Goal: Transaction & Acquisition: Purchase product/service

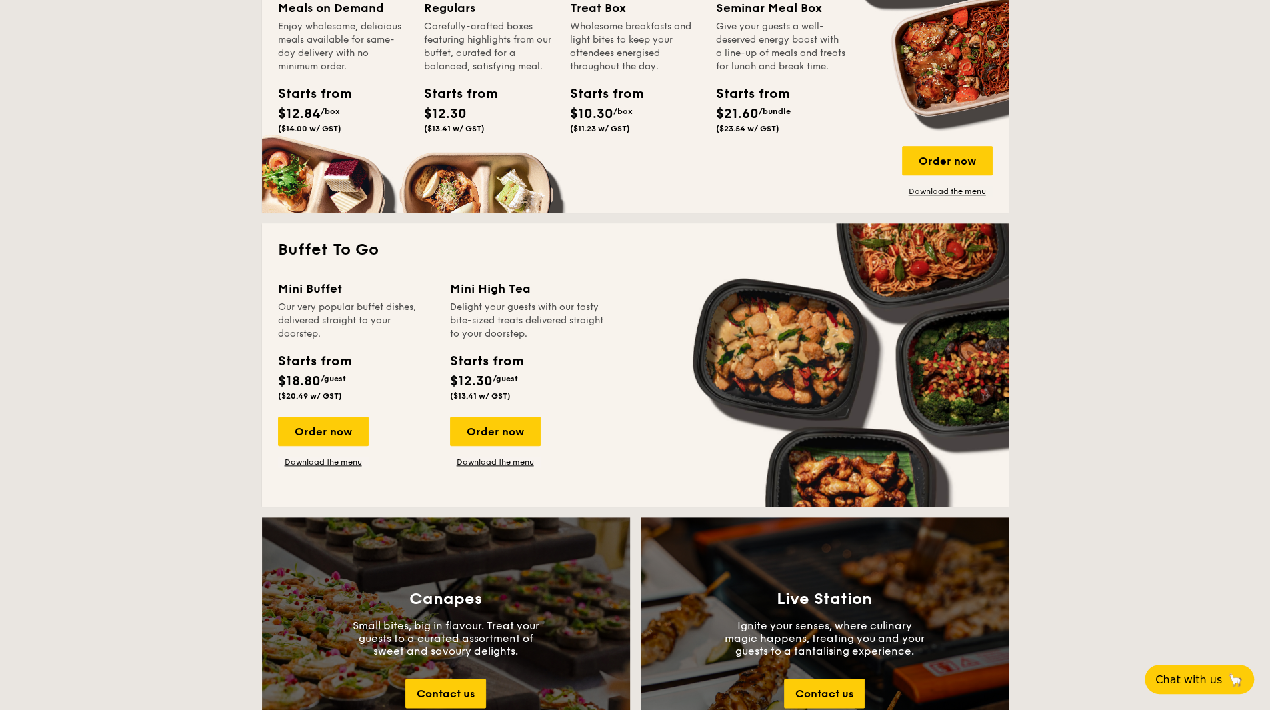
scroll to position [1000, 0]
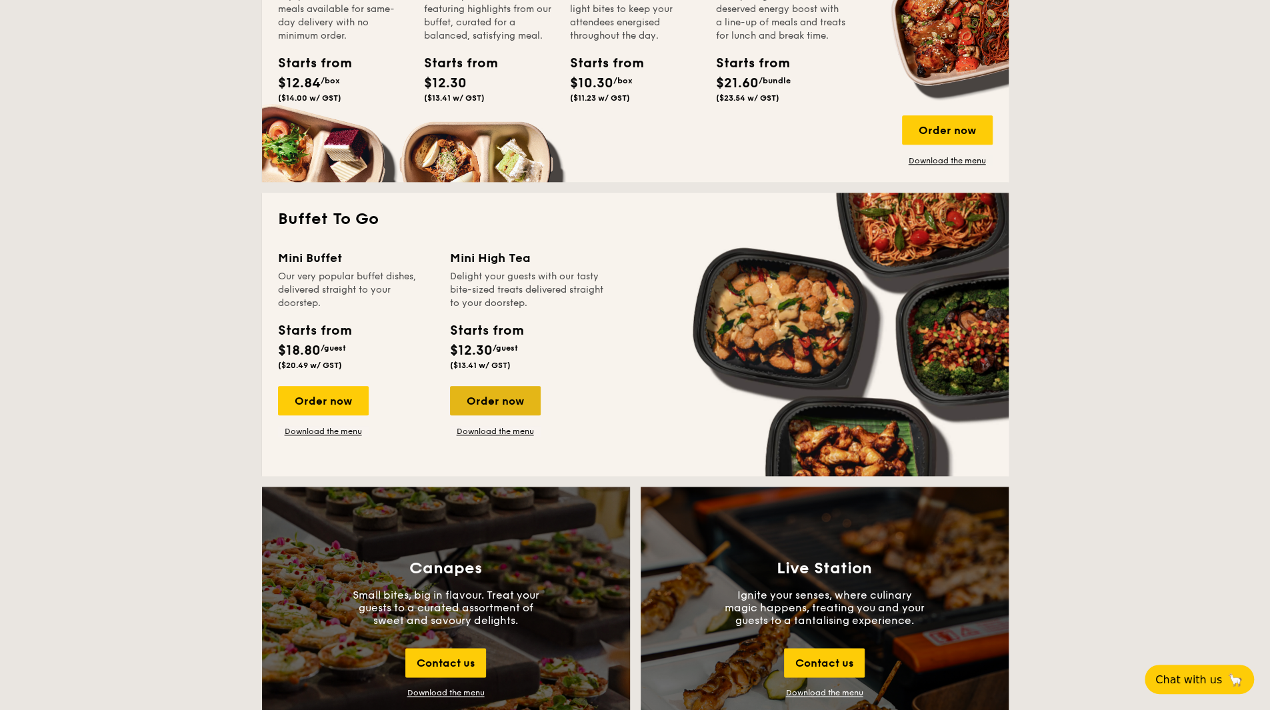
click at [506, 394] on div "Order now" at bounding box center [495, 400] width 91 height 29
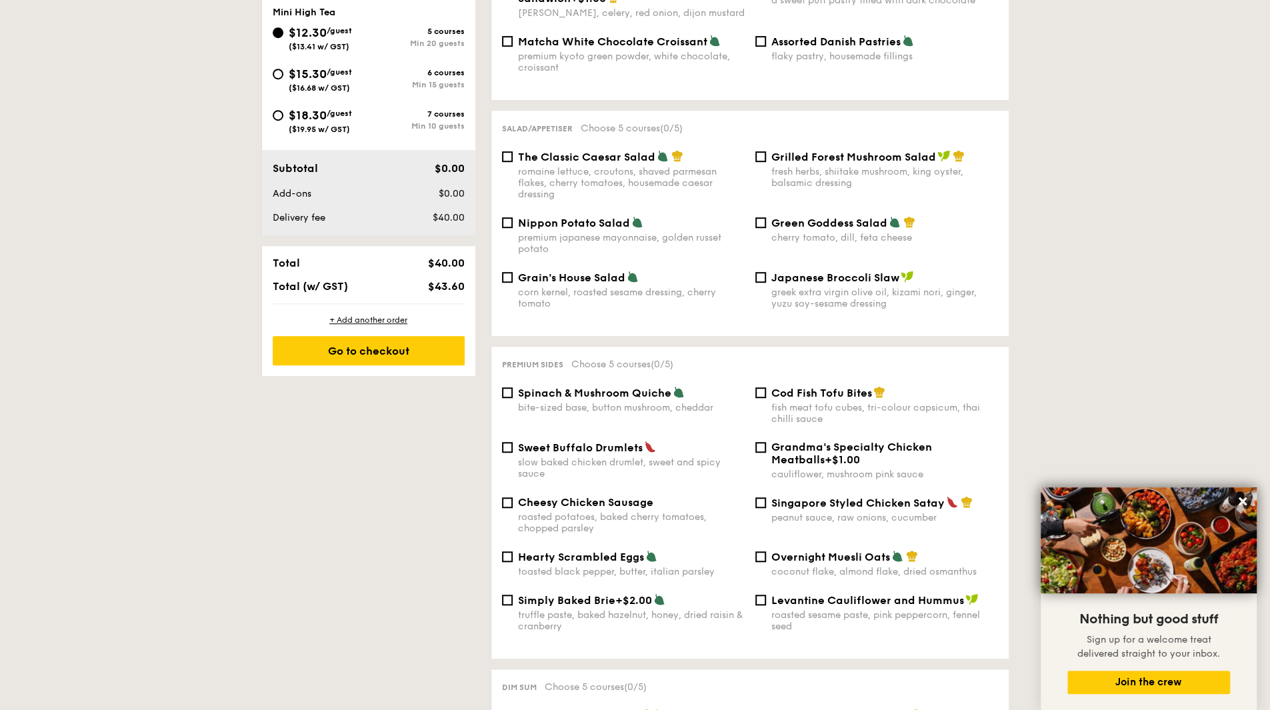
scroll to position [267, 0]
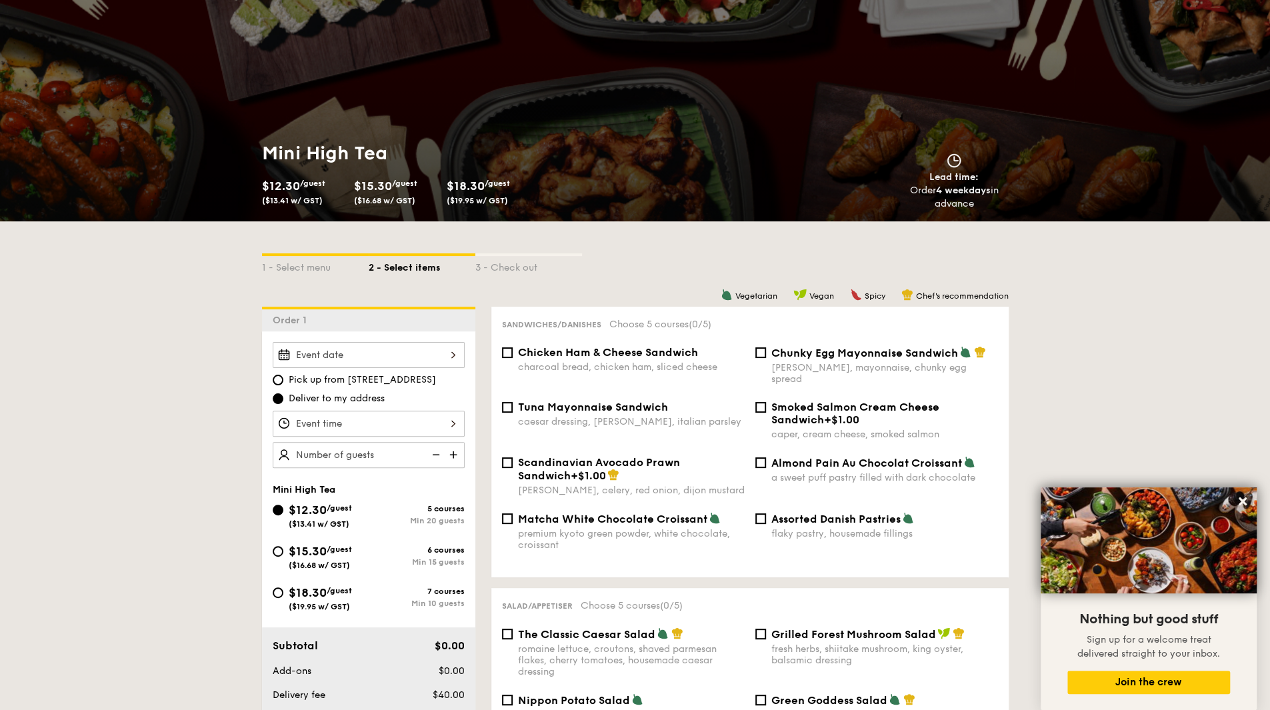
scroll to position [67, 0]
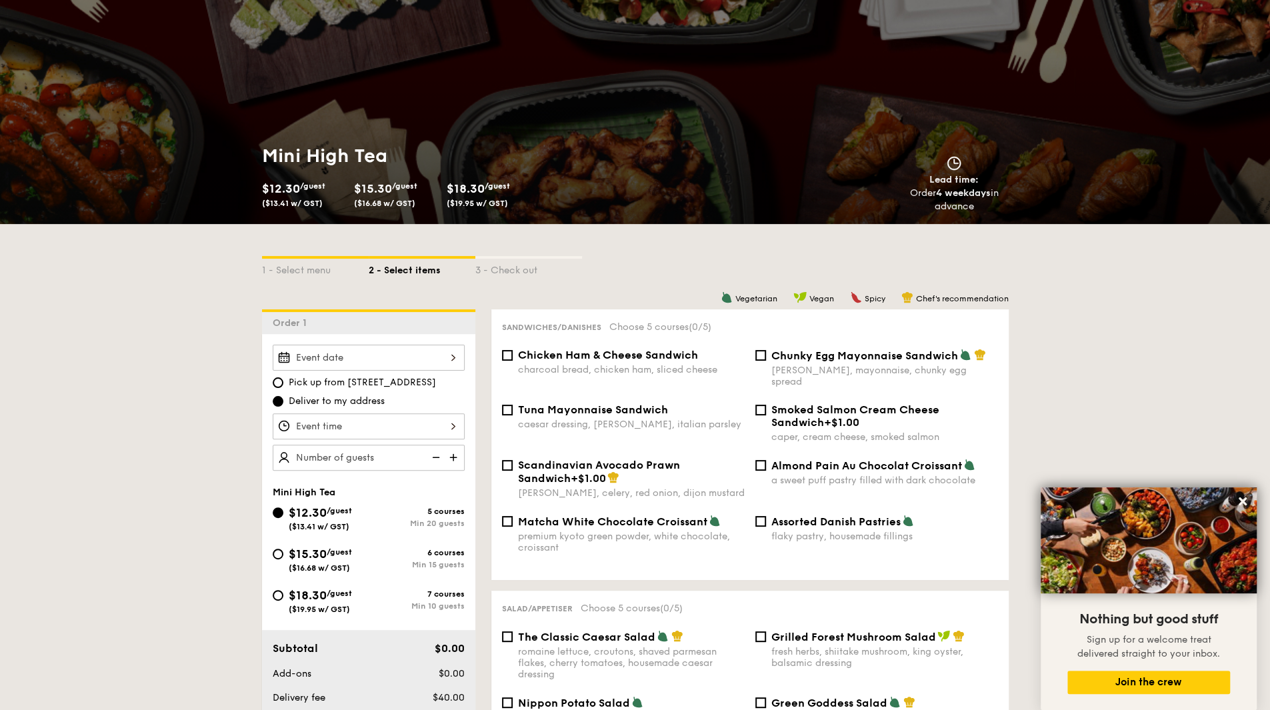
click at [283, 548] on div "$15.30 /guest ($16.68 w/ GST)" at bounding box center [321, 559] width 96 height 28
click at [283, 549] on input "$15.30 /guest ($16.68 w/ GST) 6 courses Min 15 guests" at bounding box center [278, 554] width 11 height 11
radio input "true"
click at [429, 361] on div at bounding box center [369, 358] width 192 height 26
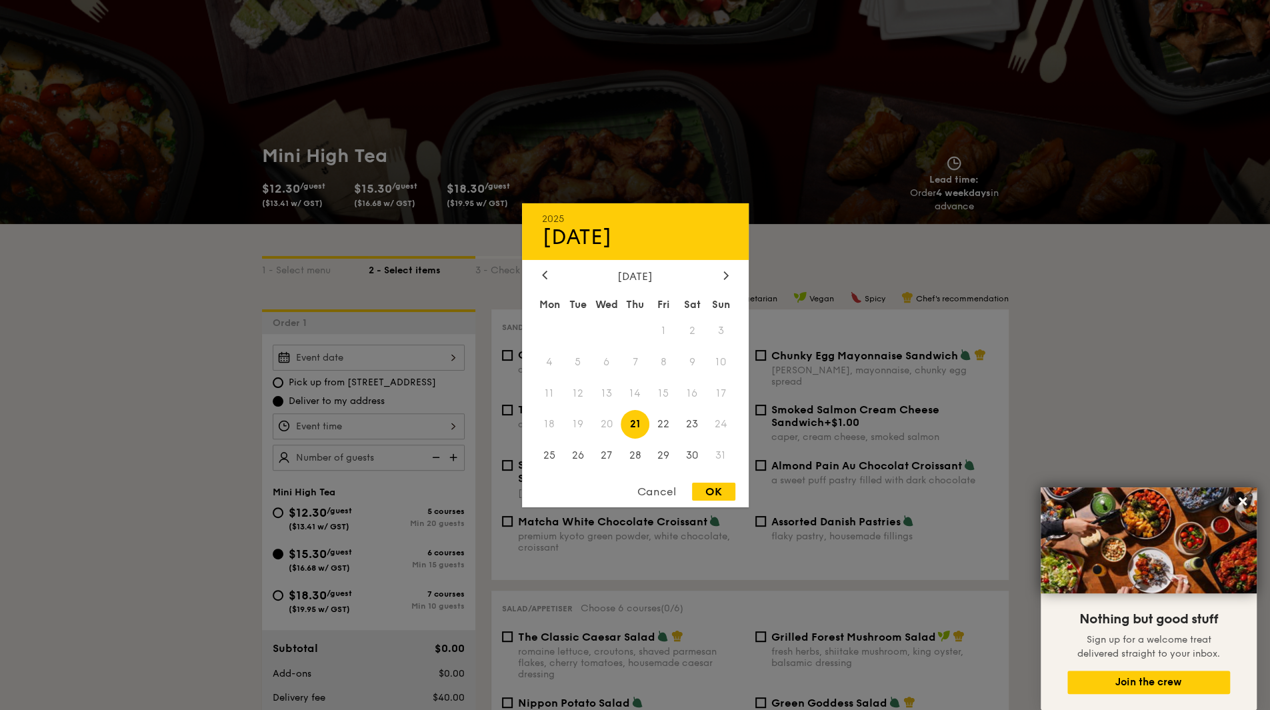
click at [716, 496] on div "OK" at bounding box center [713, 492] width 43 height 18
type input "[DATE]"
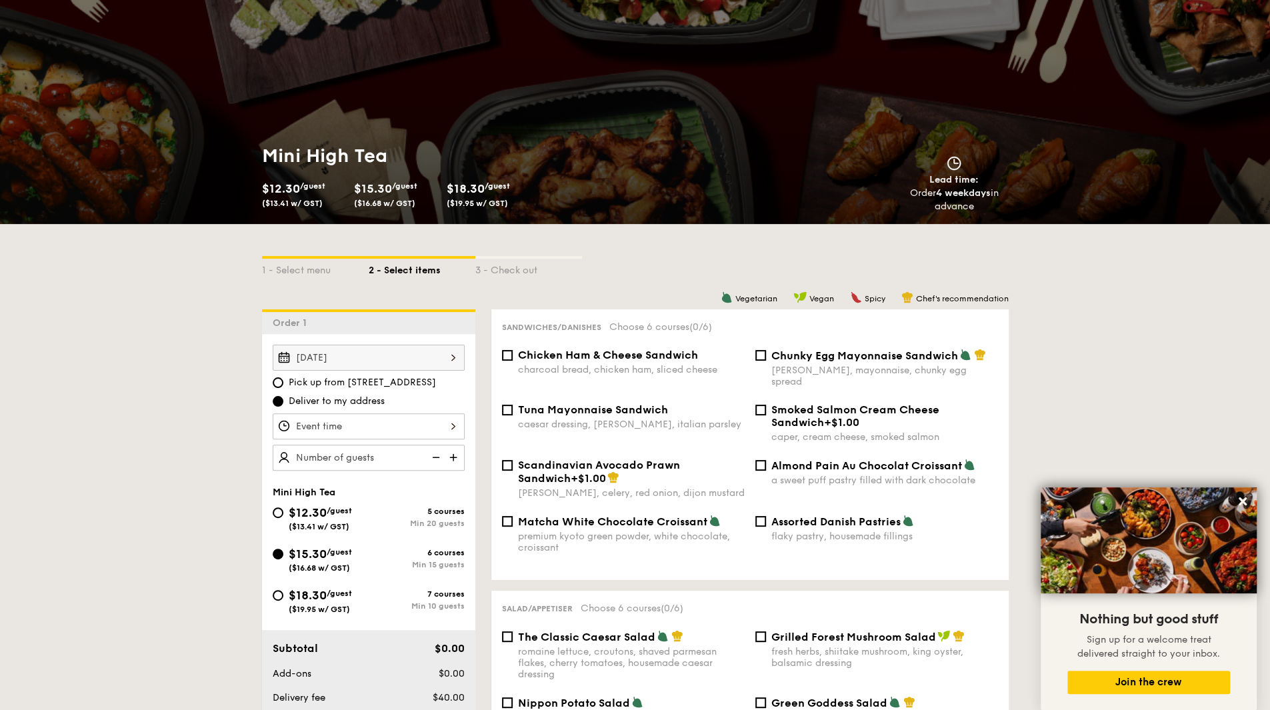
click at [433, 429] on div at bounding box center [369, 426] width 192 height 26
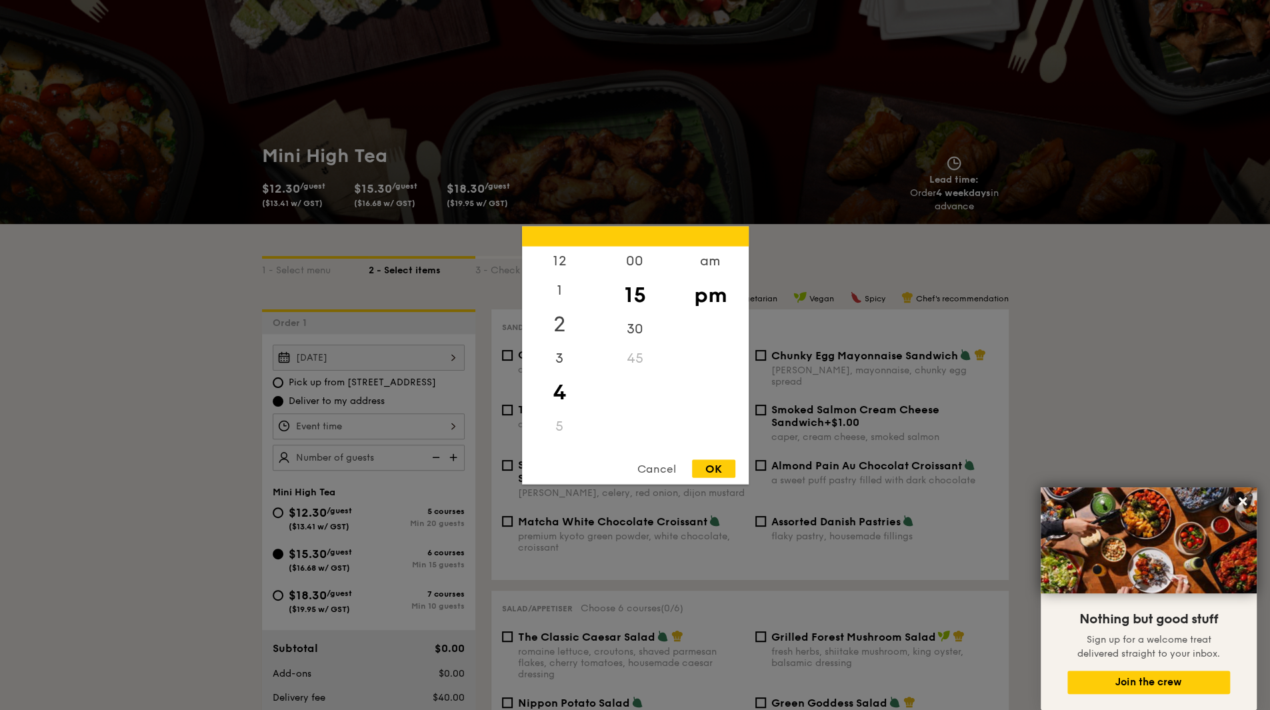
click at [563, 322] on div "2" at bounding box center [559, 324] width 75 height 39
click at [654, 361] on div "45" at bounding box center [634, 362] width 75 height 39
click at [716, 466] on div "OK" at bounding box center [713, 468] width 43 height 18
type input "2:45PM"
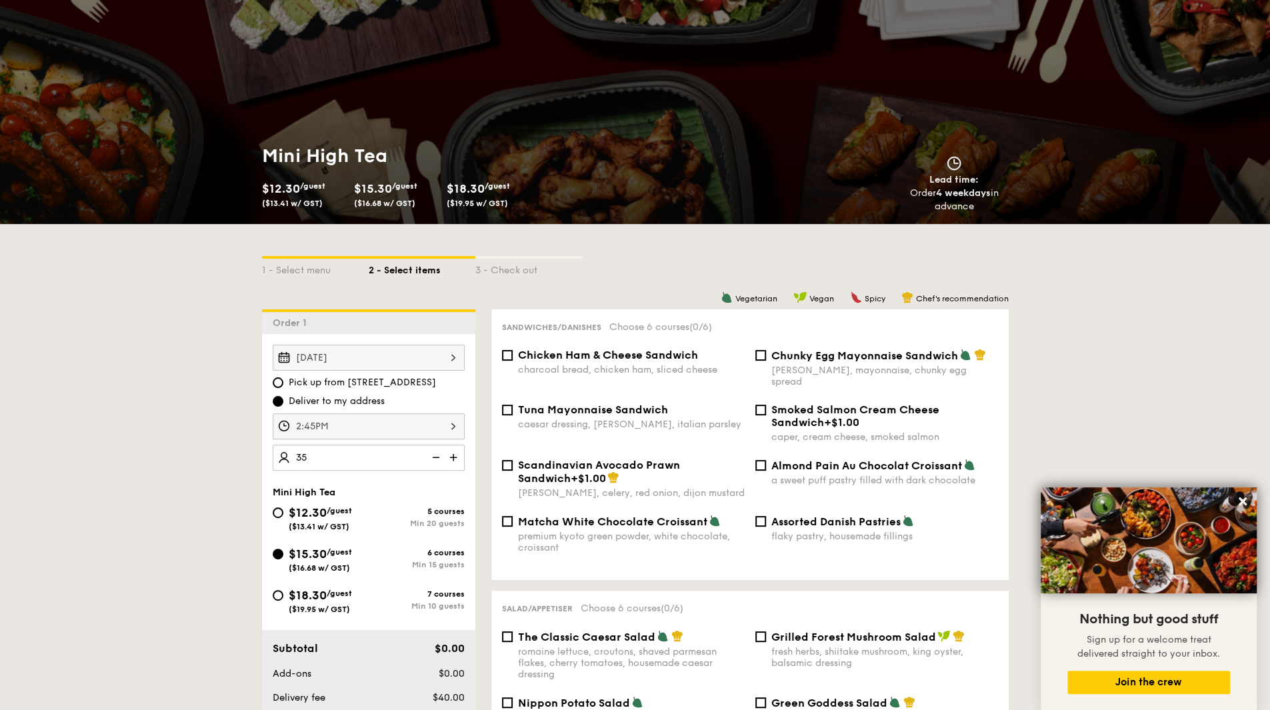
type input "35 guests"
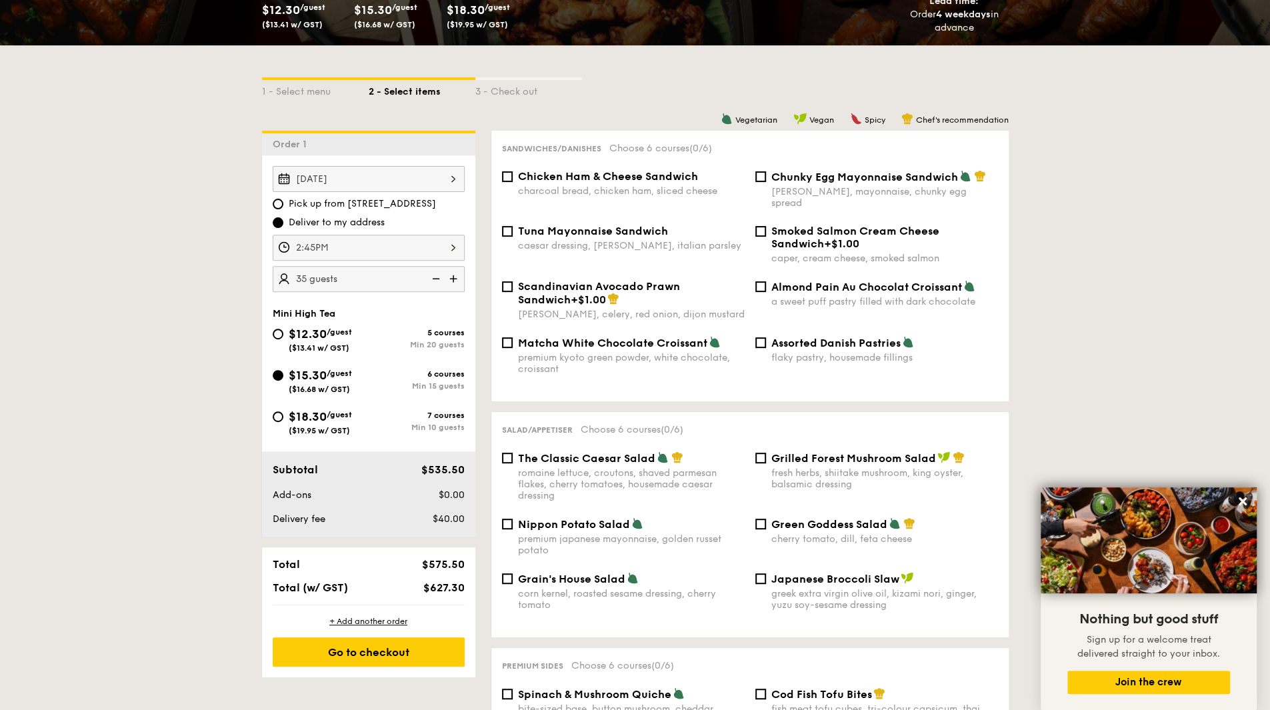
scroll to position [267, 0]
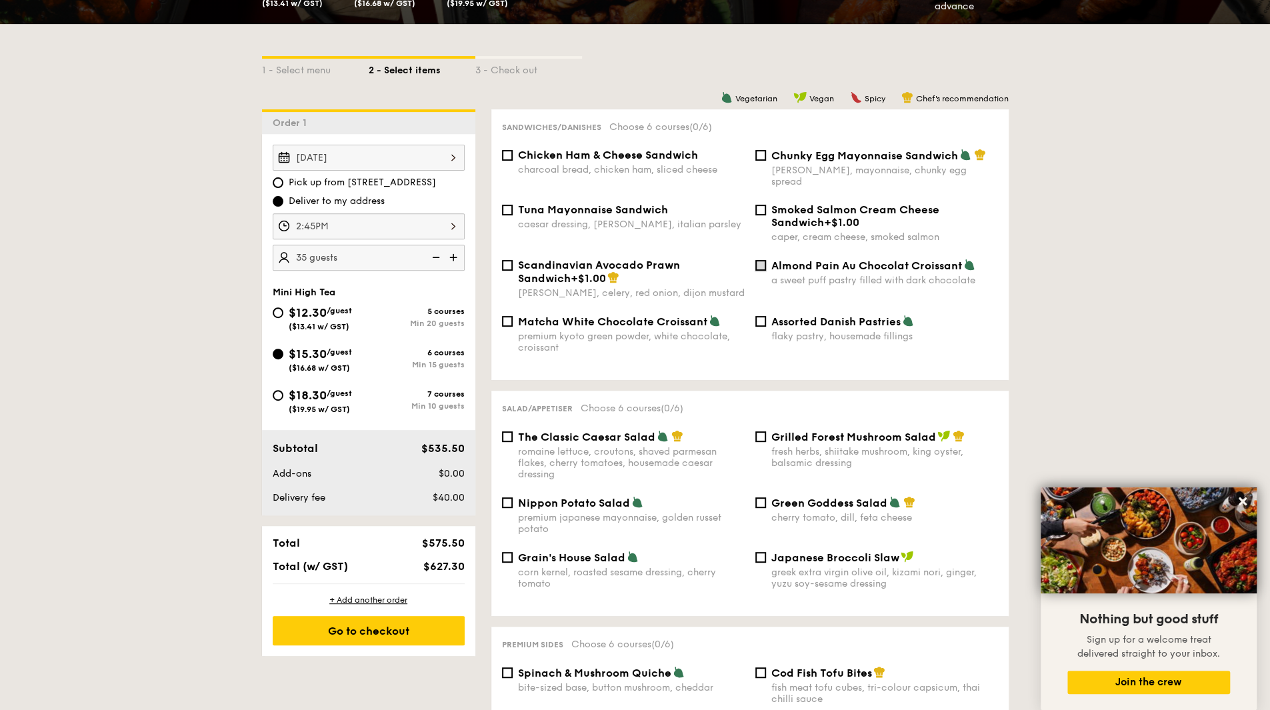
click at [760, 260] on input "Almond Pain Au Chocolat Croissant a sweet puff pastry filled with dark chocolate" at bounding box center [760, 265] width 11 height 11
checkbox input "true"
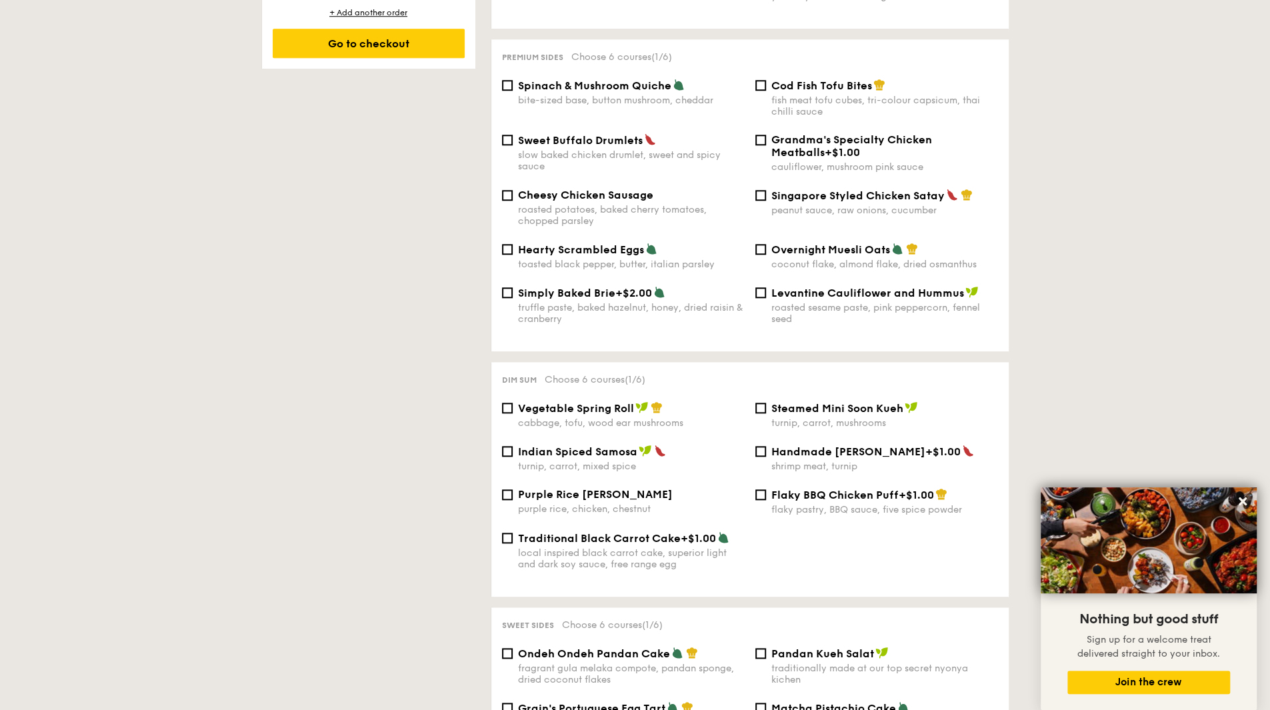
scroll to position [867, 0]
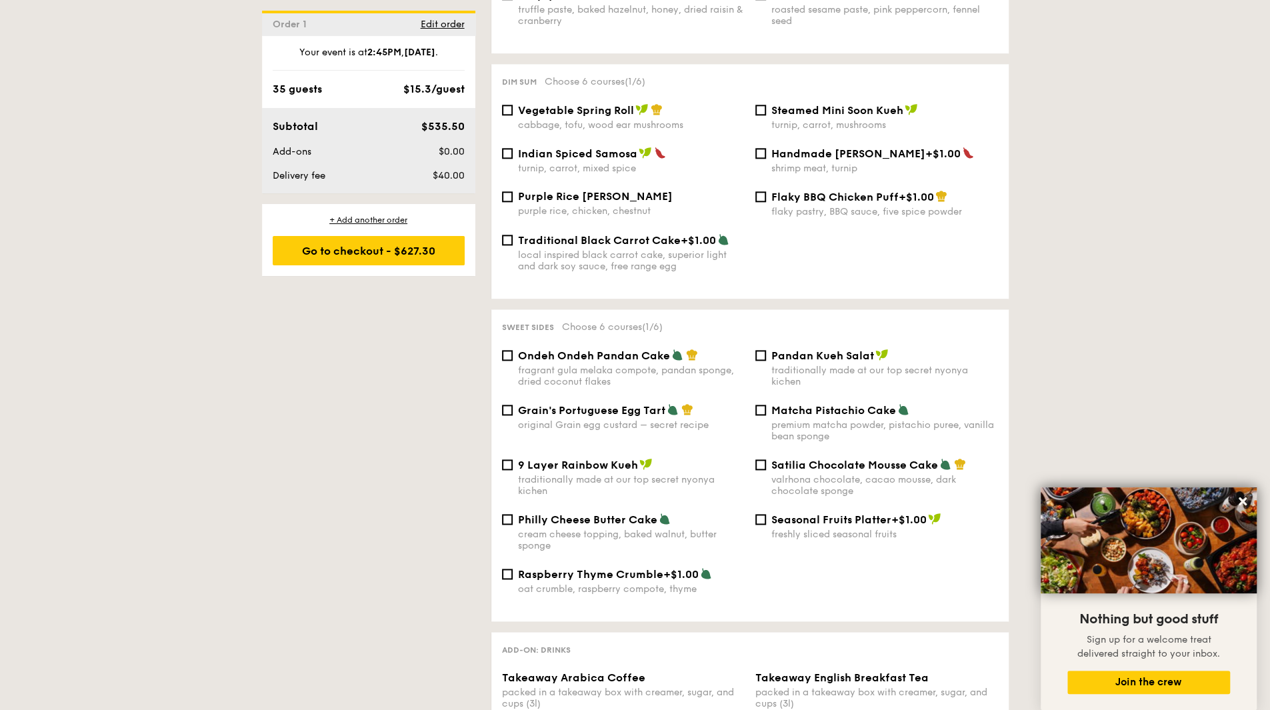
scroll to position [1200, 0]
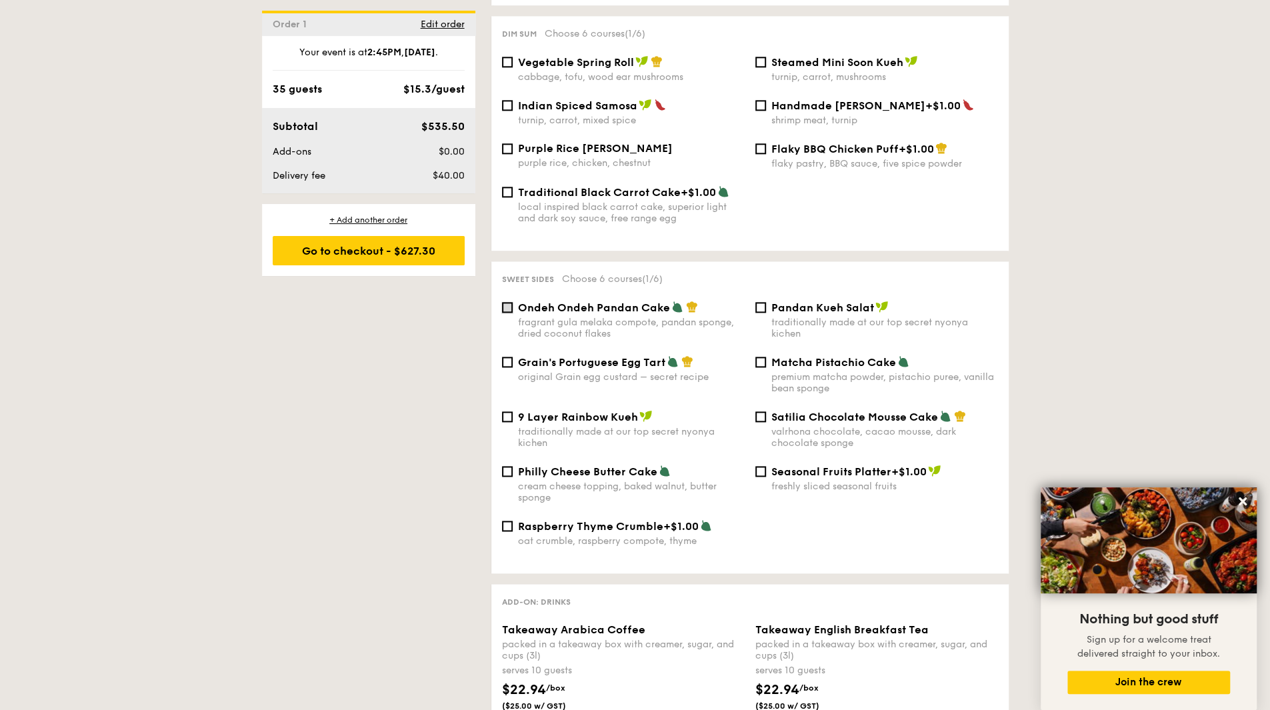
click at [509, 307] on input "Ondeh Ondeh Pandan Cake fragrant [PERSON_NAME] melaka compote, pandan sponge, d…" at bounding box center [507, 307] width 11 height 11
checkbox input "true"
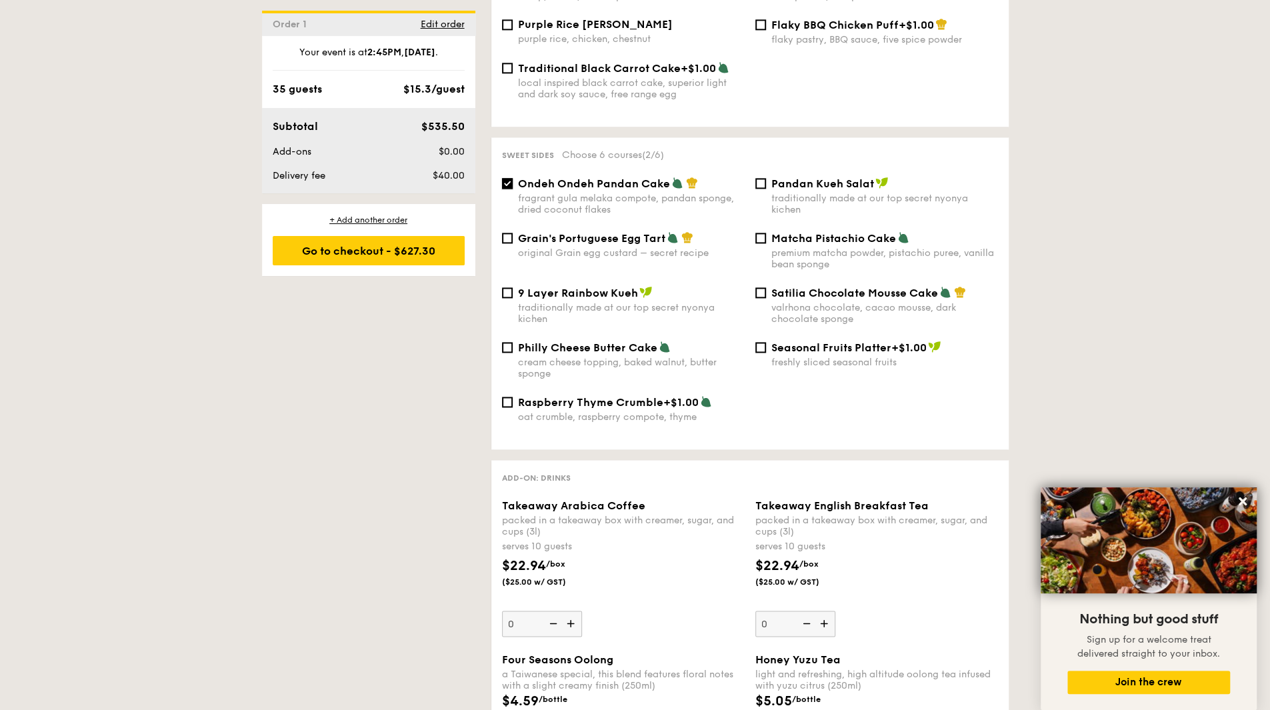
scroll to position [1334, 0]
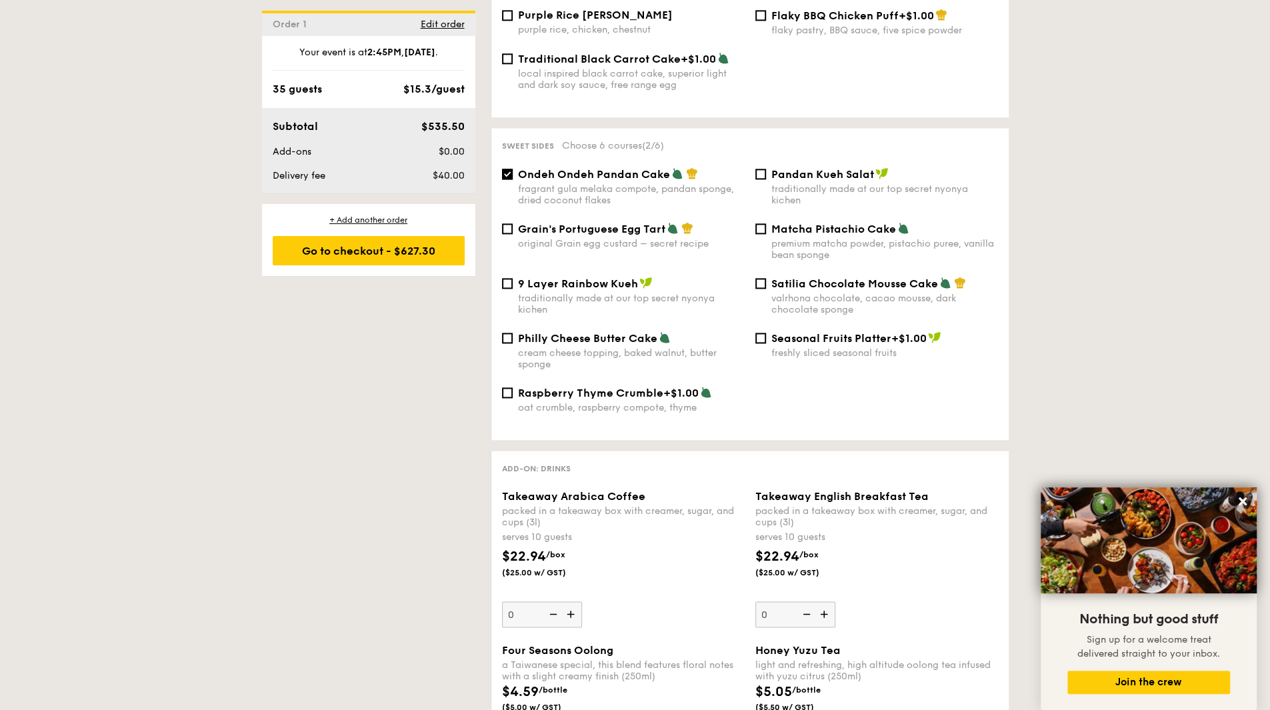
click at [1091, 318] on div "1 - Select menu 2 - Select items 3 - Check out Order 1 [DATE] Pick up from [STR…" at bounding box center [635, 271] width 1270 height 2629
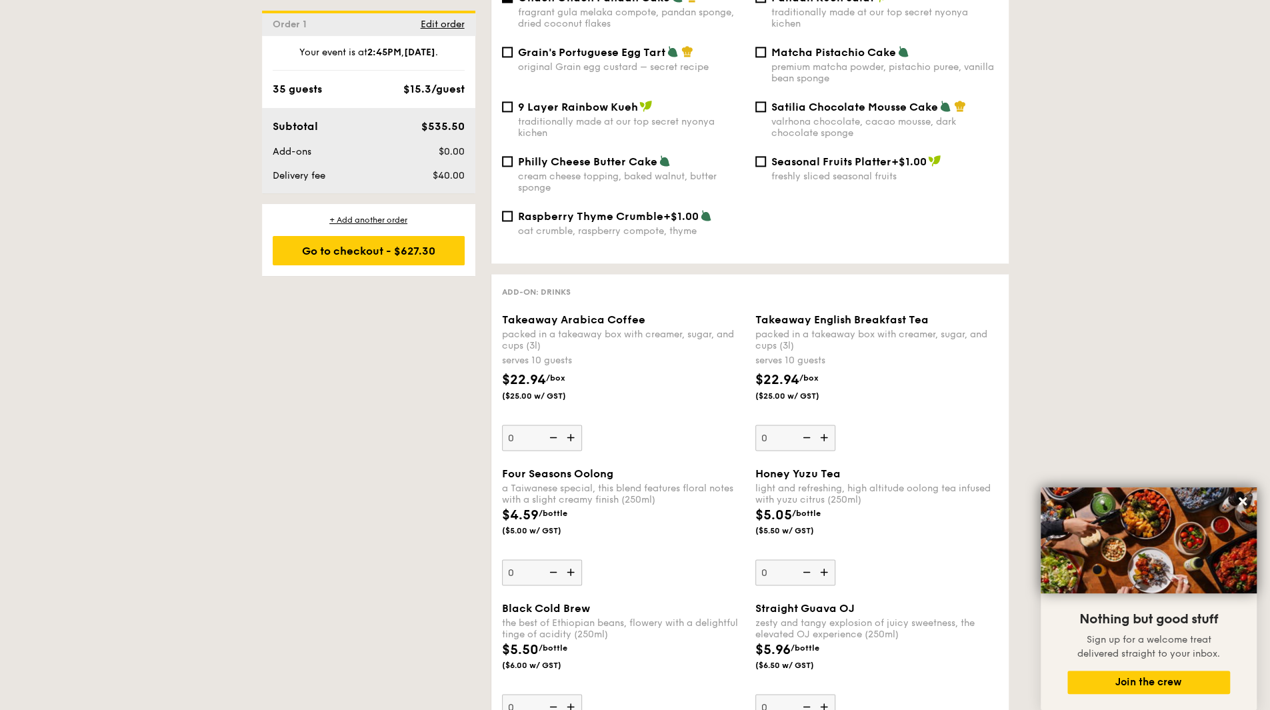
scroll to position [1400, 0]
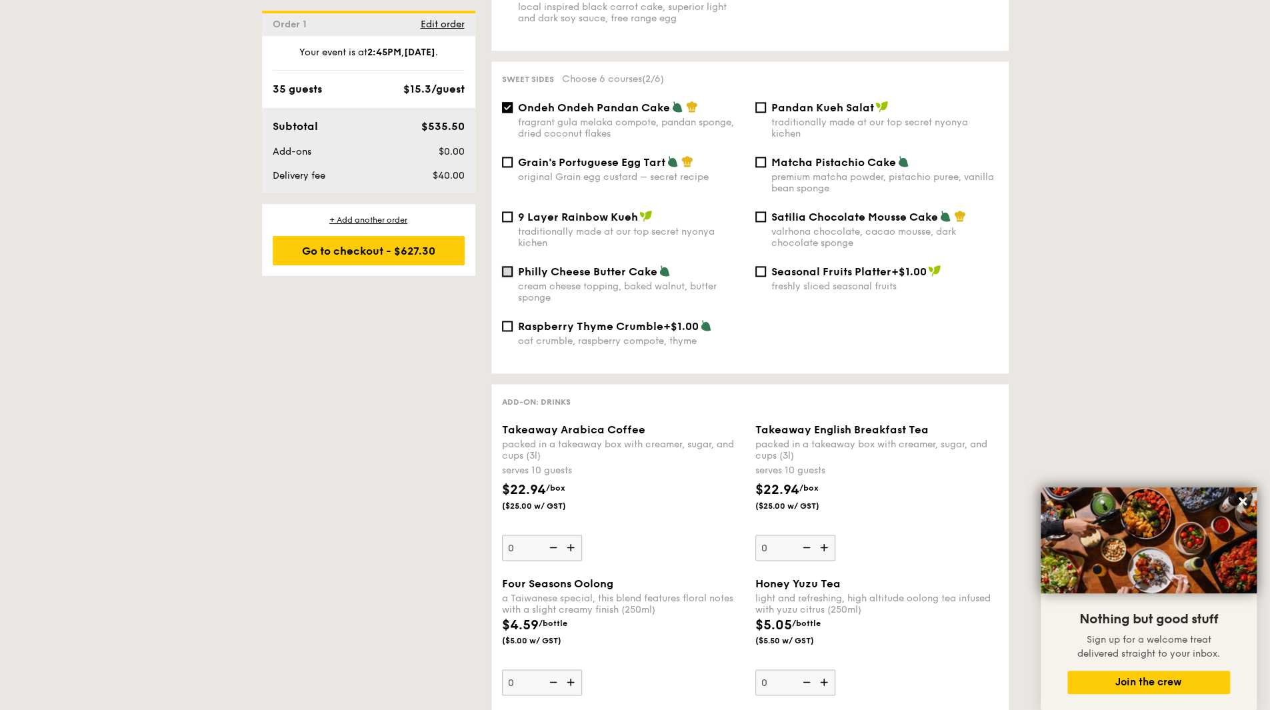
click at [511, 274] on input "Philly Cheese Butter Cake cream cheese topping, baked walnut, butter sponge" at bounding box center [507, 271] width 11 height 11
checkbox input "true"
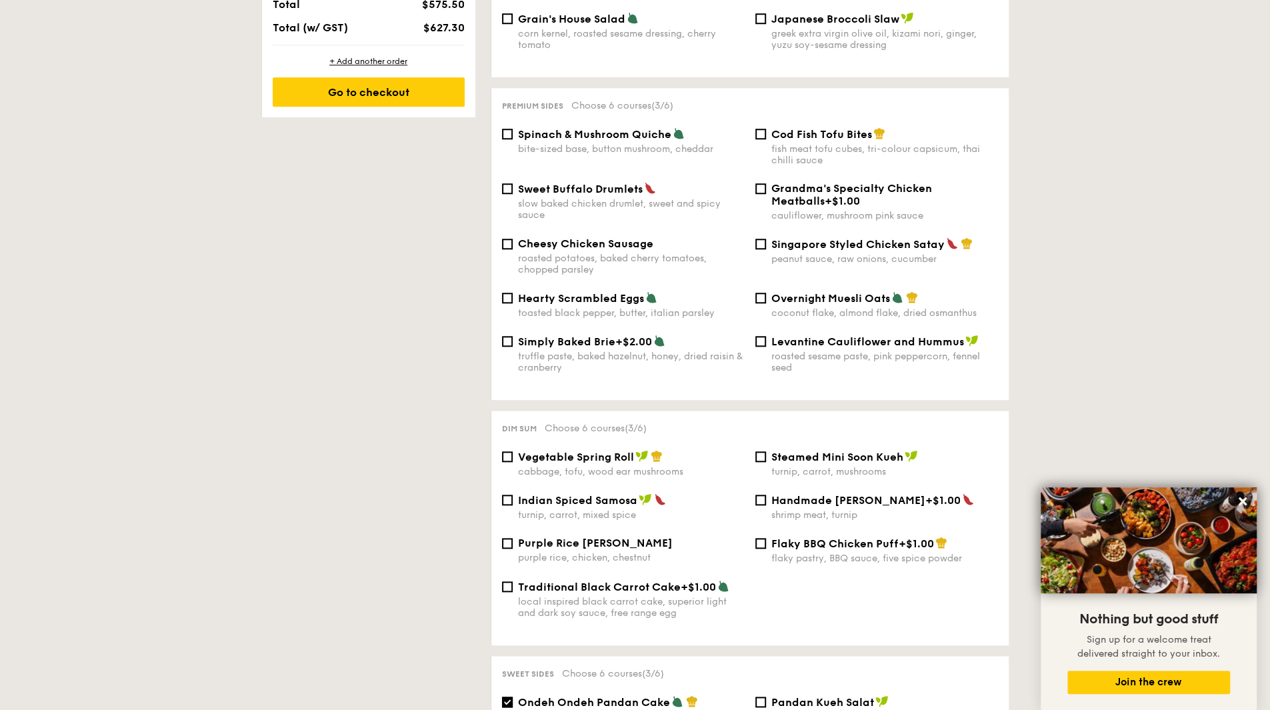
scroll to position [800, 0]
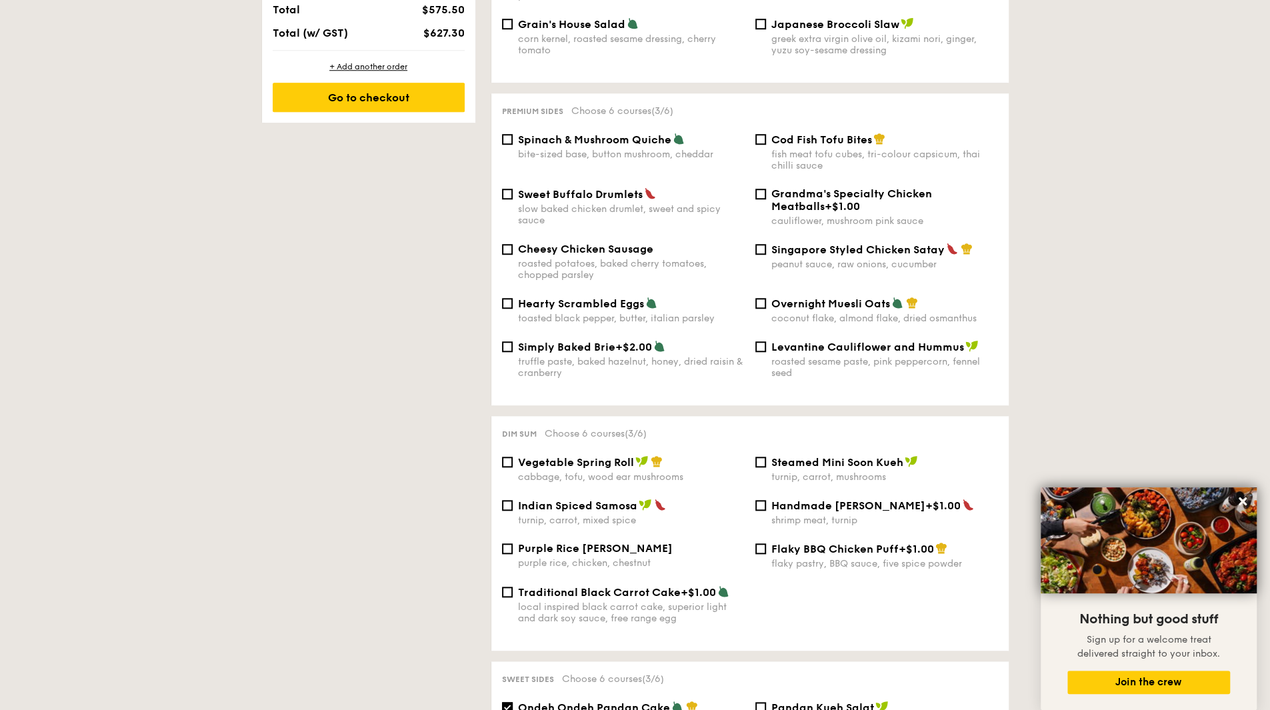
click at [508, 147] on label "Spinach & Mushroom Quiche bite-sized base, button mushroom, cheddar" at bounding box center [623, 153] width 243 height 13
click at [508, 142] on input "Spinach & Mushroom Quiche bite-sized base, button mushroom, cheddar" at bounding box center [507, 139] width 11 height 11
checkbox input "true"
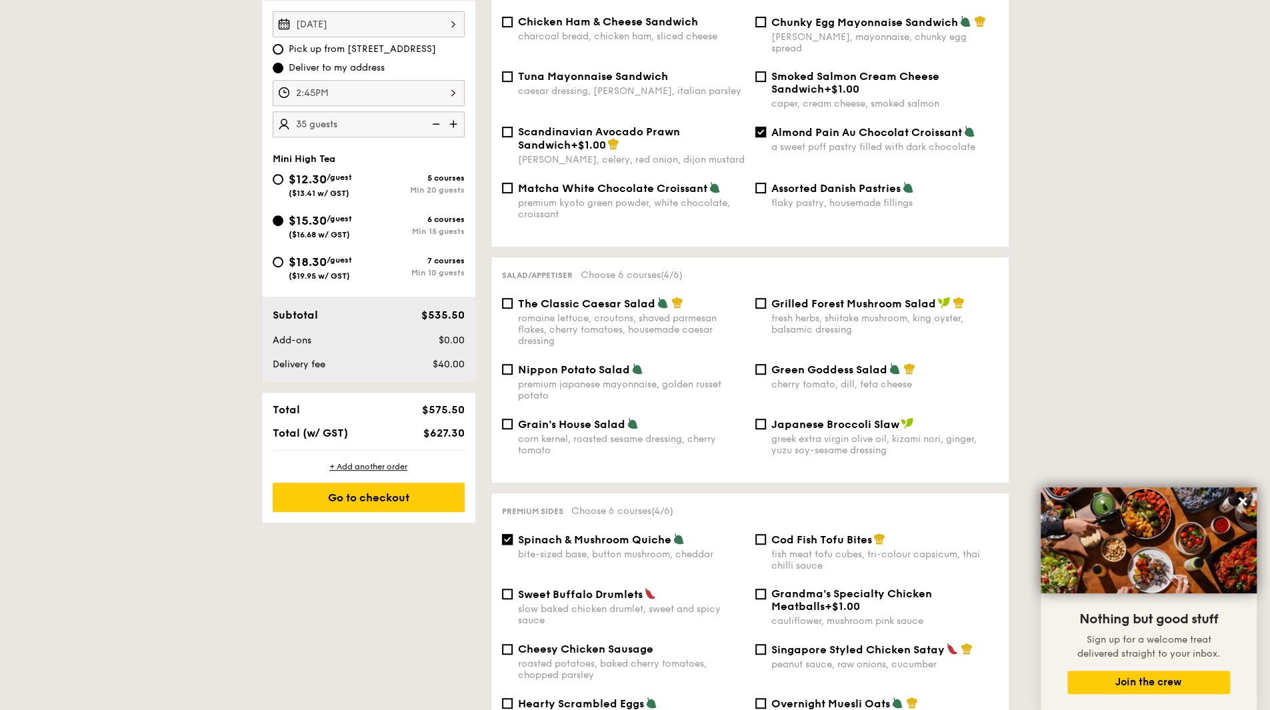
scroll to position [267, 0]
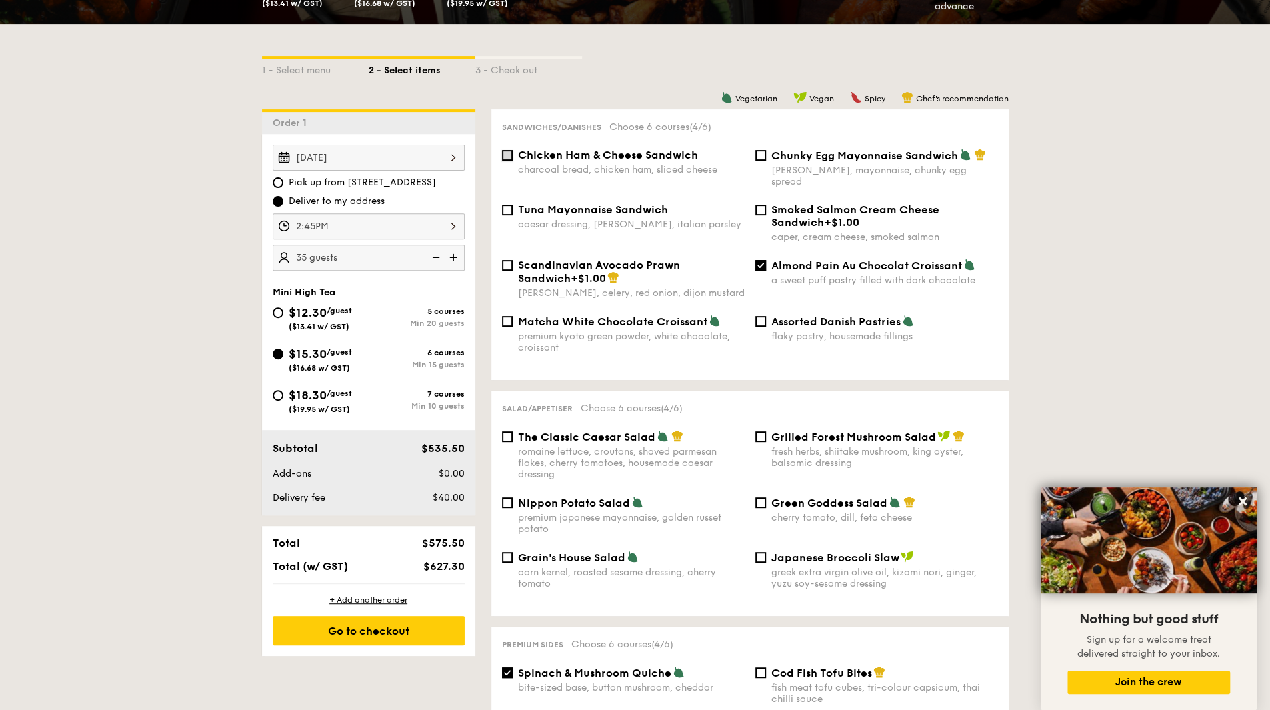
click at [503, 154] on input "Chicken Ham & Cheese Sandwich charcoal bread, chicken ham, sliced cheese" at bounding box center [507, 155] width 11 height 11
click at [502, 157] on input "Chicken Ham & Cheese Sandwich charcoal bread, chicken ham, sliced cheese" at bounding box center [507, 155] width 11 height 11
checkbox input "false"
click at [757, 159] on input "Chunky Egg Mayonnaise Sandwich dijon mustard, mayonnaise, chunky egg spread" at bounding box center [760, 155] width 11 height 11
checkbox input "true"
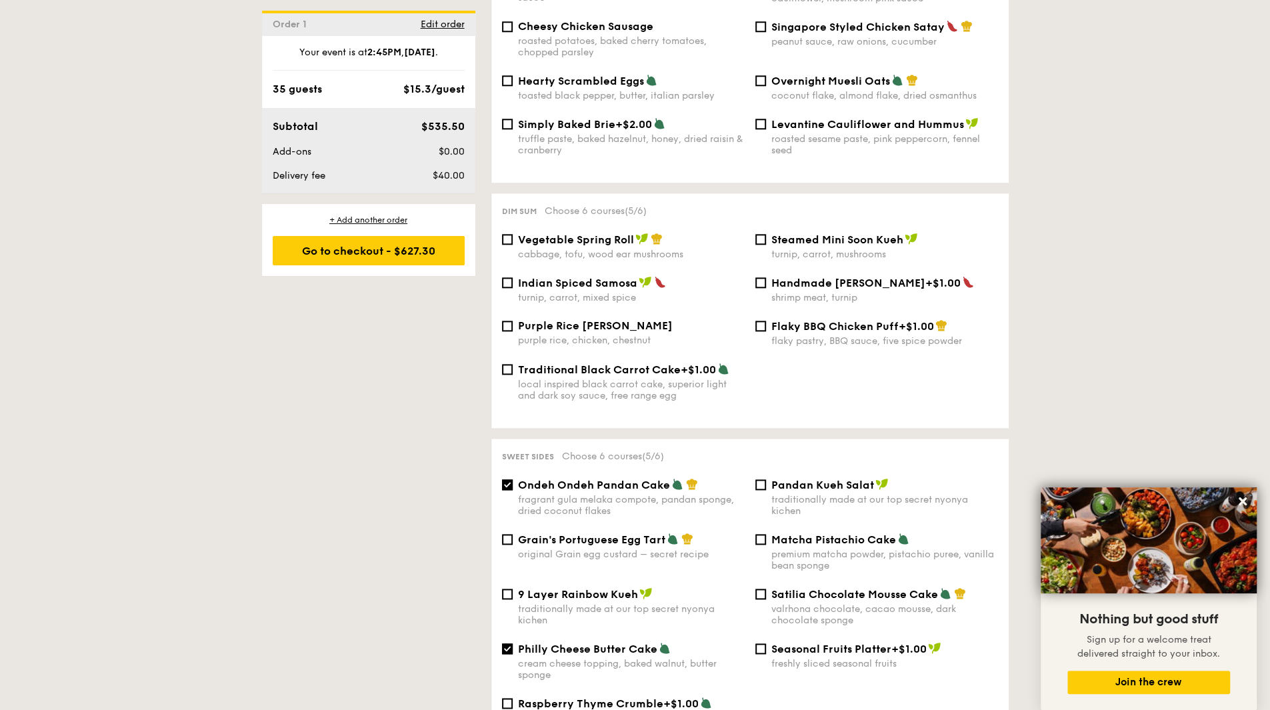
scroll to position [1067, 0]
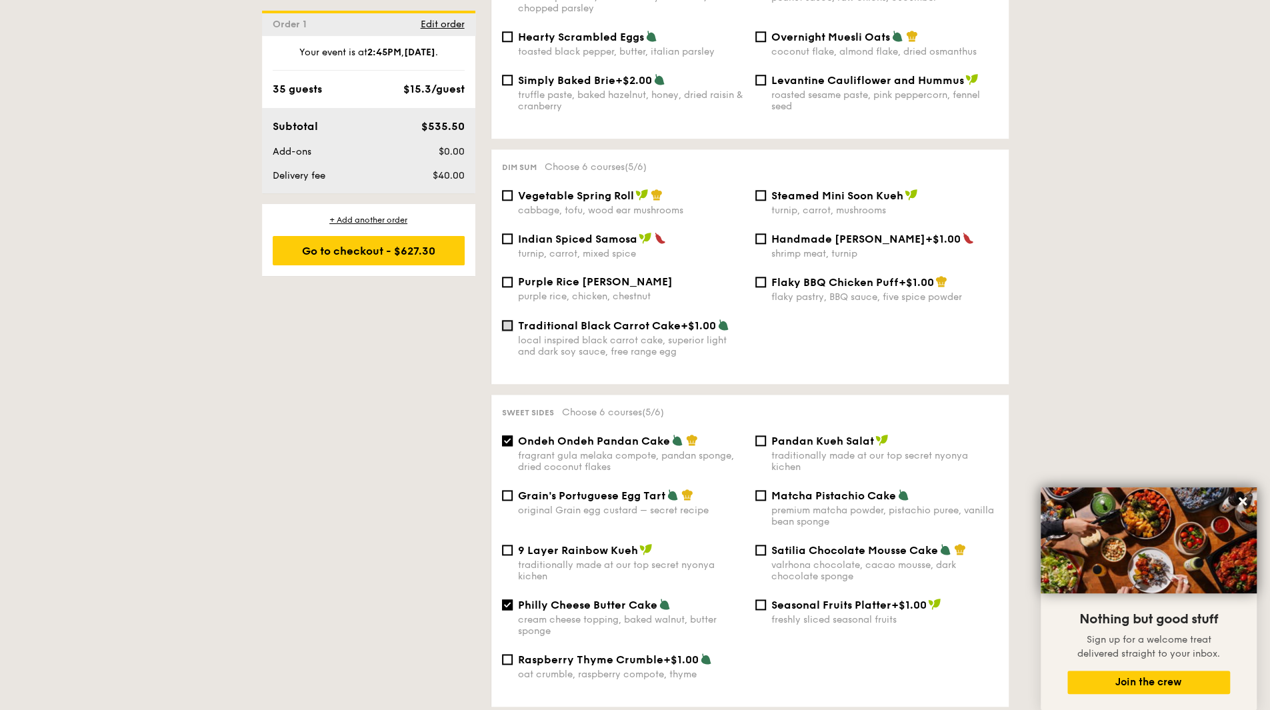
click at [508, 326] on input "Traditional Black Carrot Cake +$1.00 local inspired black carrot cake, superior…" at bounding box center [507, 325] width 11 height 11
checkbox input "true"
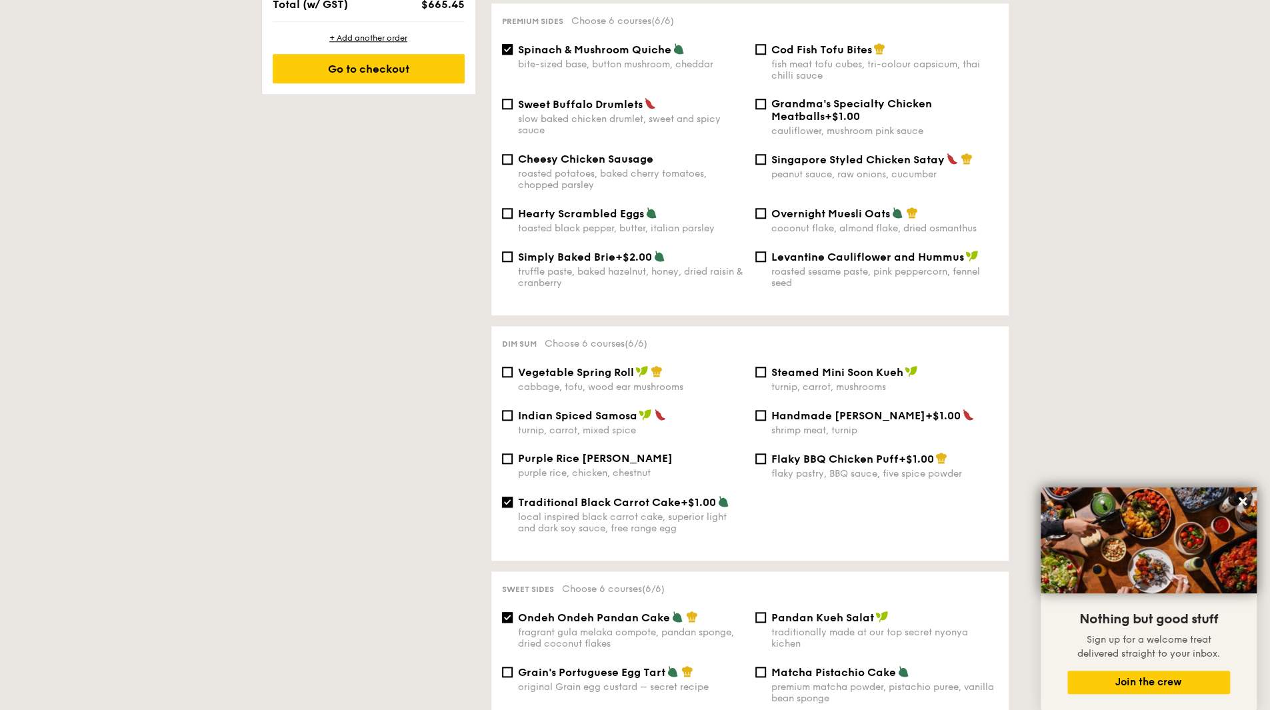
scroll to position [800, 0]
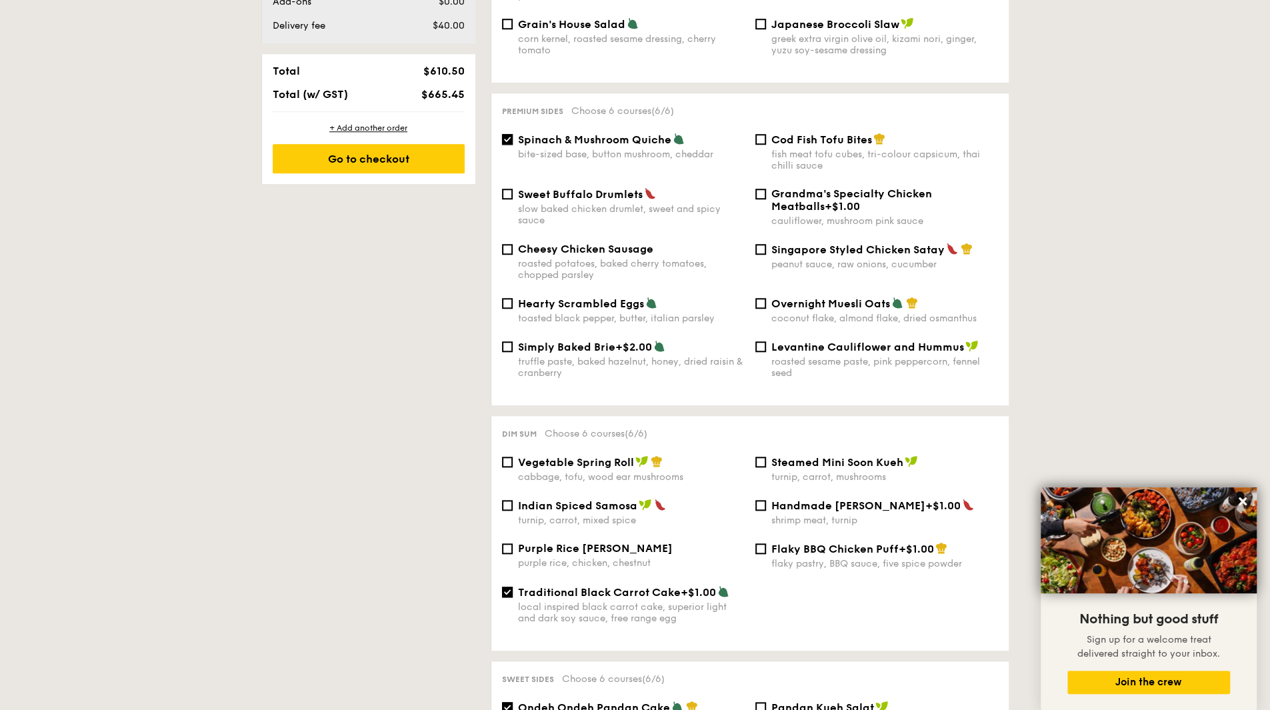
click at [509, 136] on input "Spinach & Mushroom Quiche bite-sized base, button mushroom, cheddar" at bounding box center [507, 139] width 11 height 11
checkbox input "false"
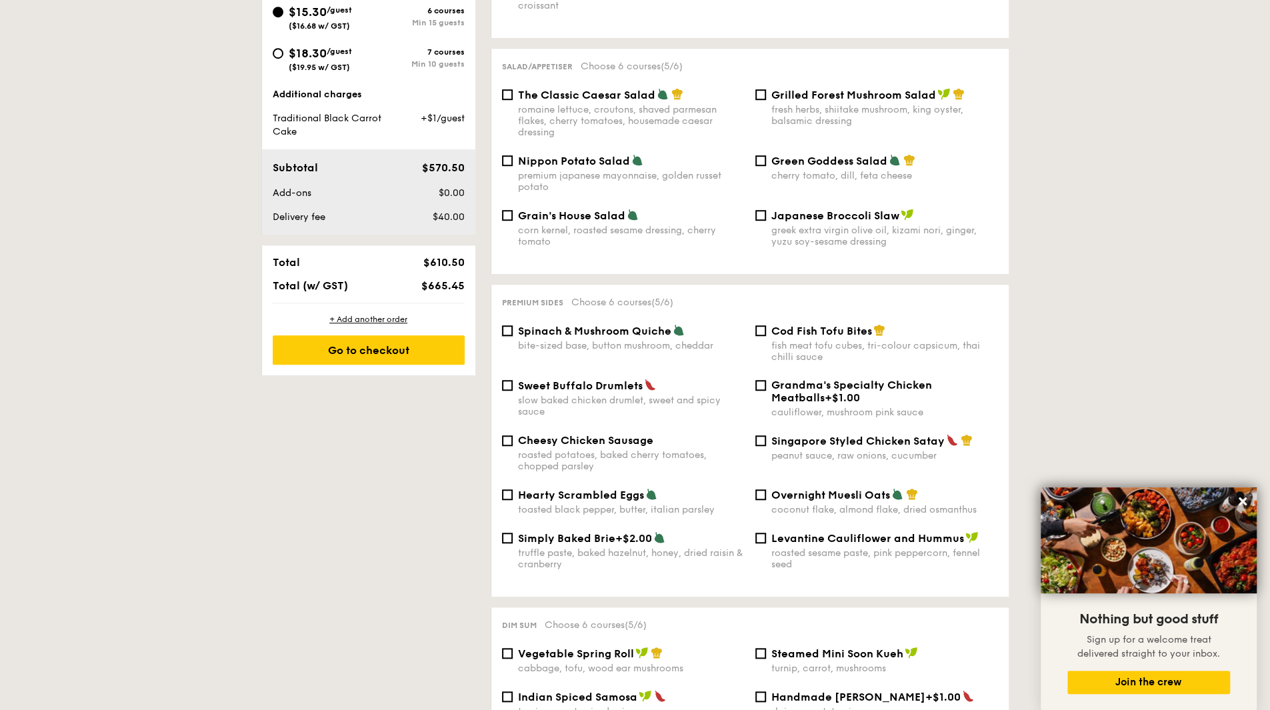
scroll to position [600, 0]
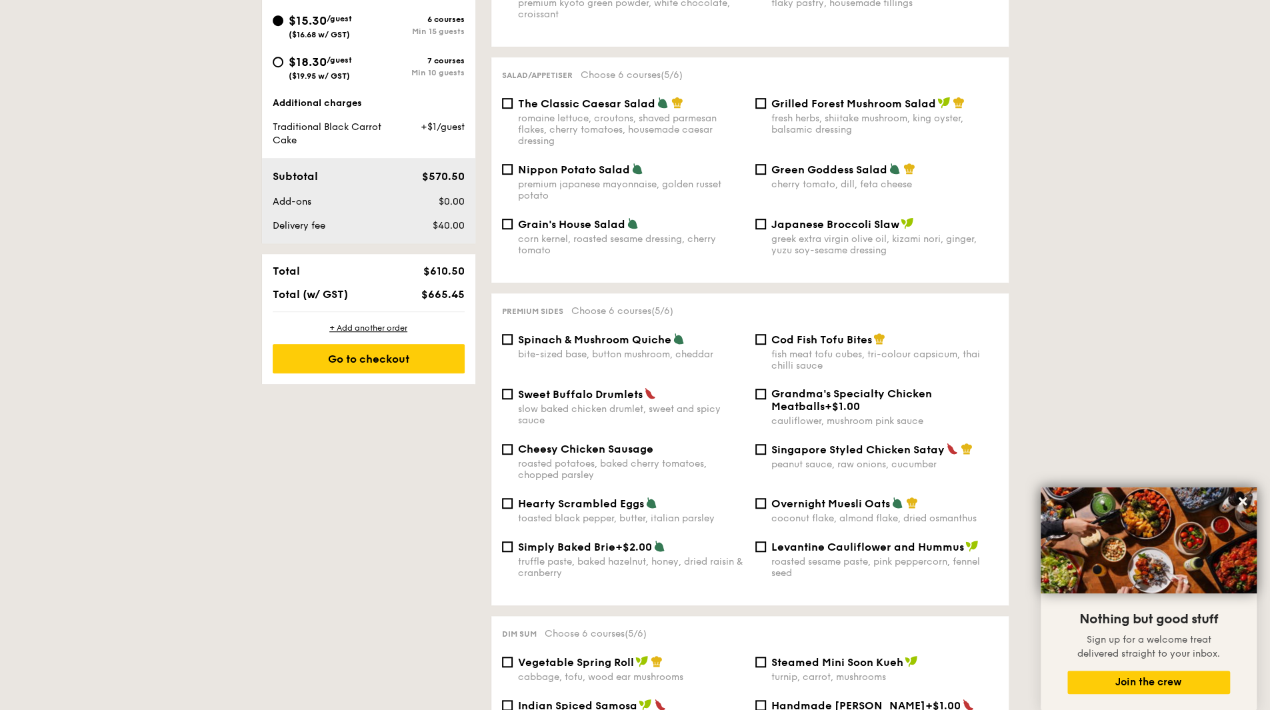
click at [765, 333] on div "Cod Fish Tofu Bites fish meat tofu cubes, tri-colour capsicum, thai chilli sauce" at bounding box center [876, 352] width 253 height 39
click at [763, 335] on input "Cod Fish Tofu Bites fish meat tofu cubes, tri-colour capsicum, thai chilli sauce" at bounding box center [760, 339] width 11 height 11
checkbox input "true"
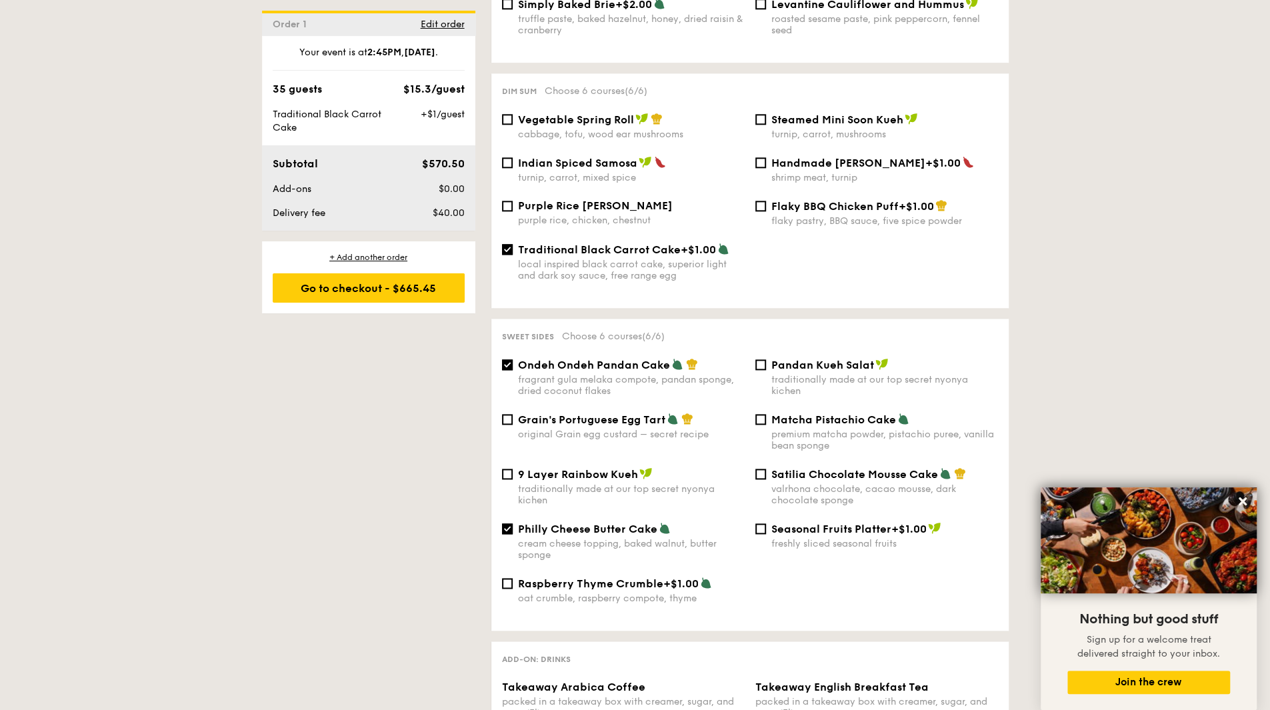
scroll to position [1334, 0]
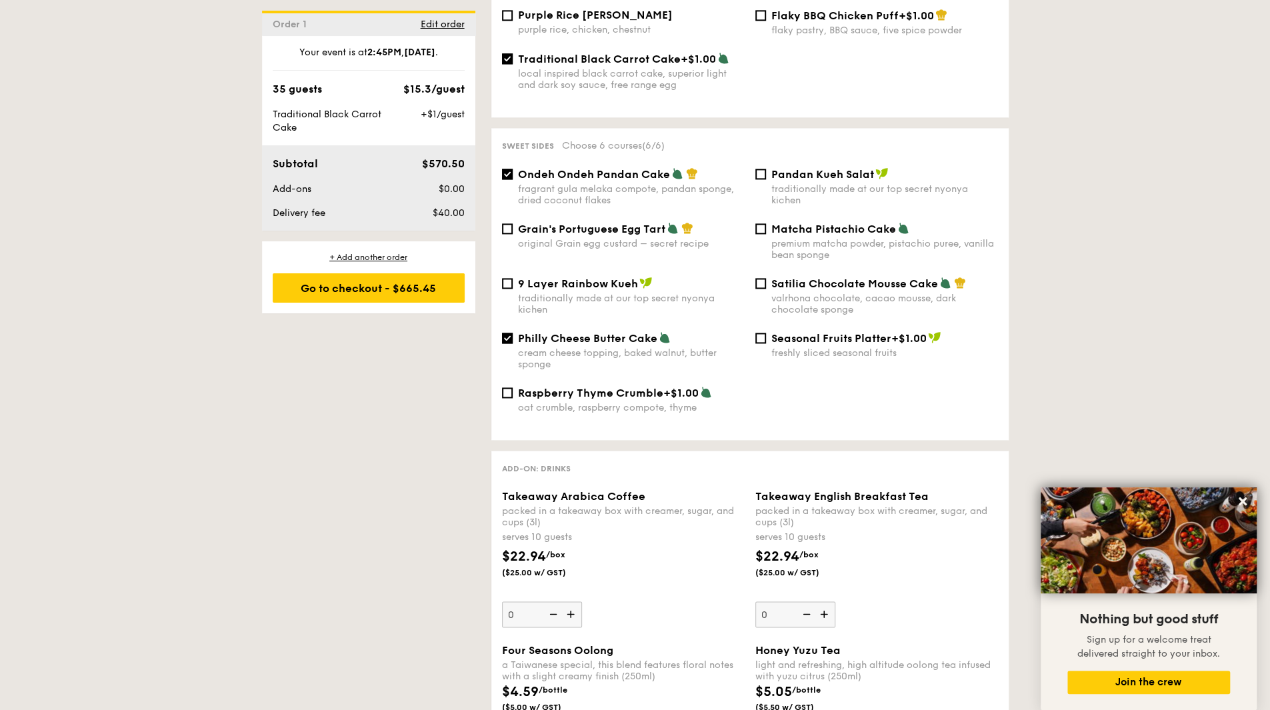
click at [1256, 361] on div "1 - Select menu 2 - Select items 3 - Check out Order 1 [DATE] Pick up from [STR…" at bounding box center [635, 271] width 1270 height 2629
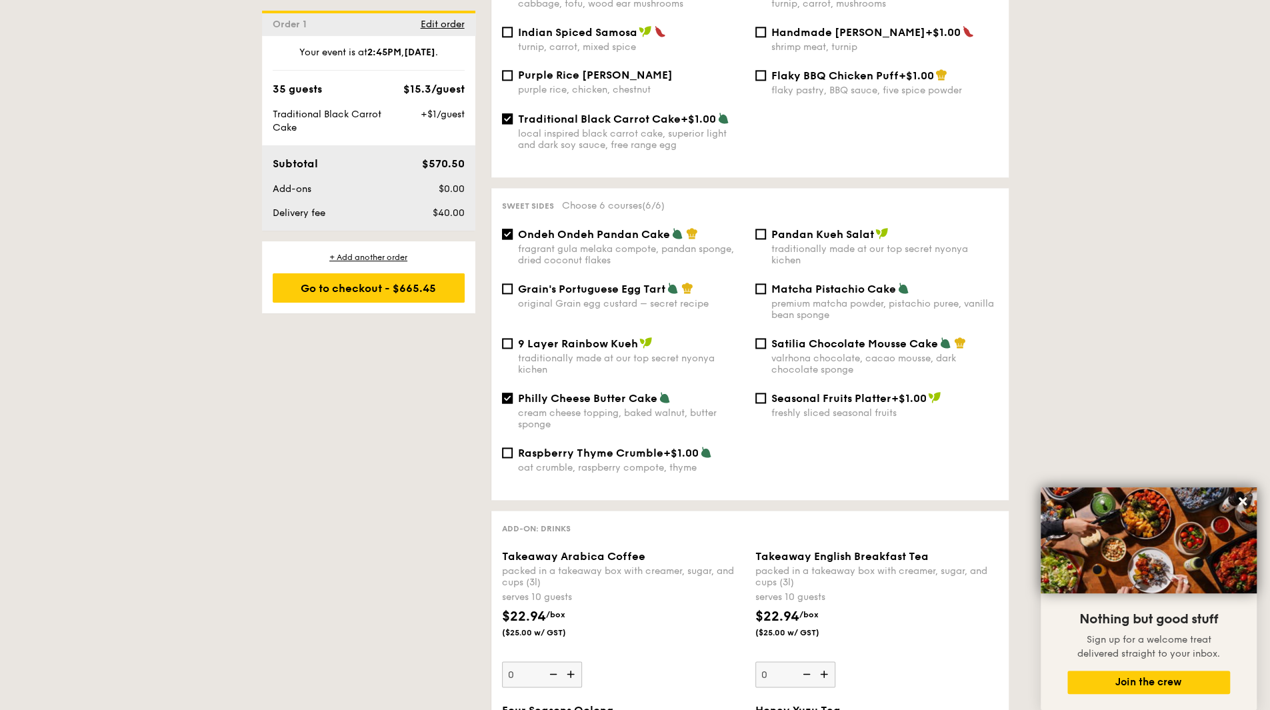
scroll to position [1267, 0]
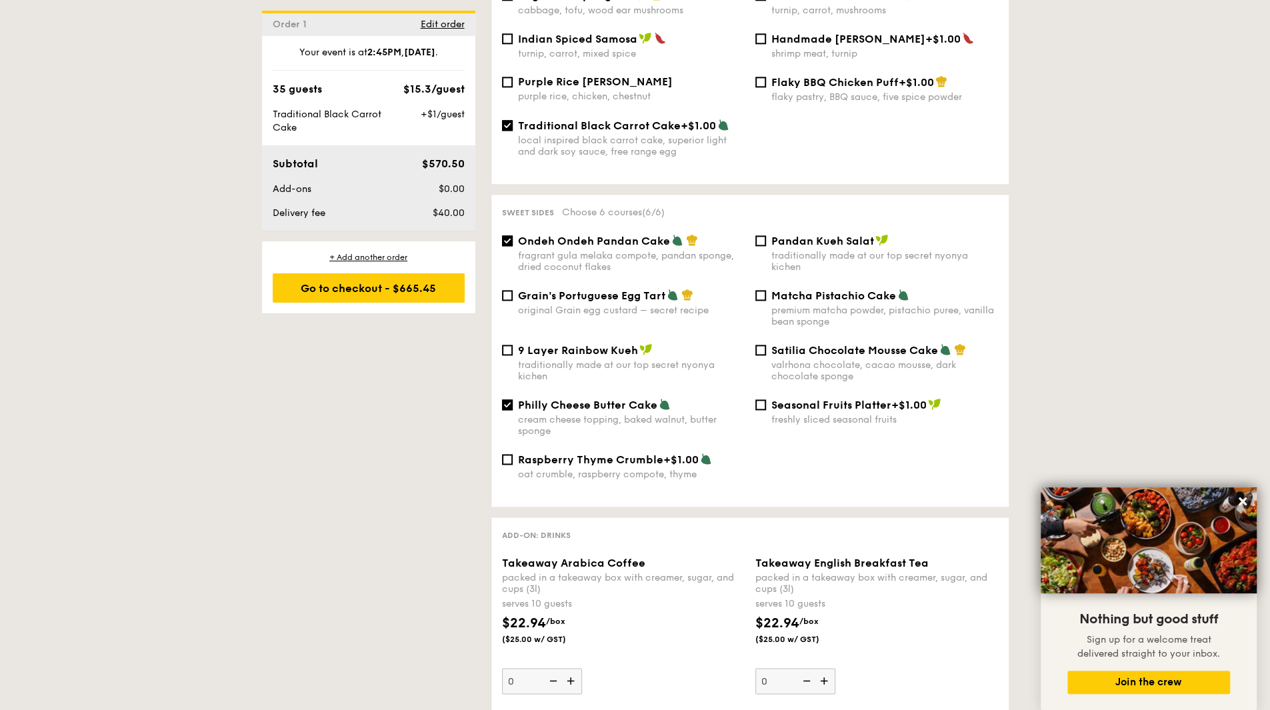
click at [1142, 317] on div "1 - Select menu 2 - Select items 3 - Check out Order 1 [DATE] Pick up from [STR…" at bounding box center [635, 338] width 1270 height 2629
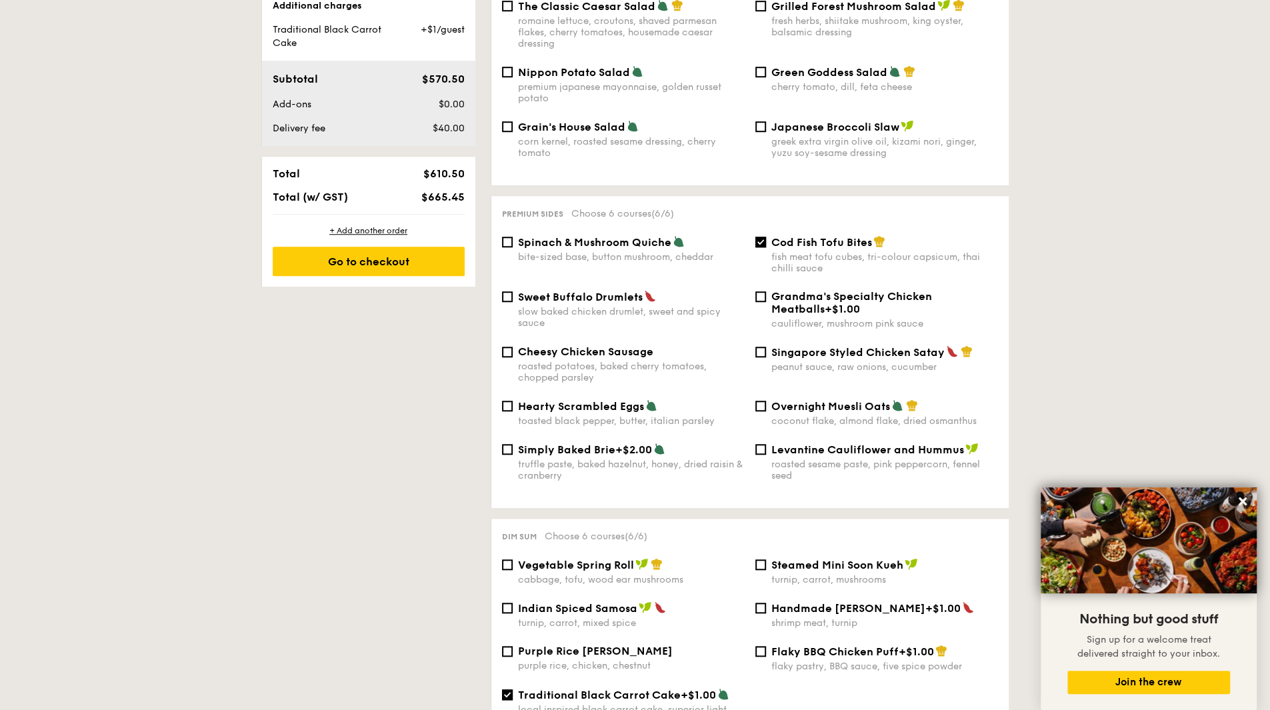
scroll to position [663, 0]
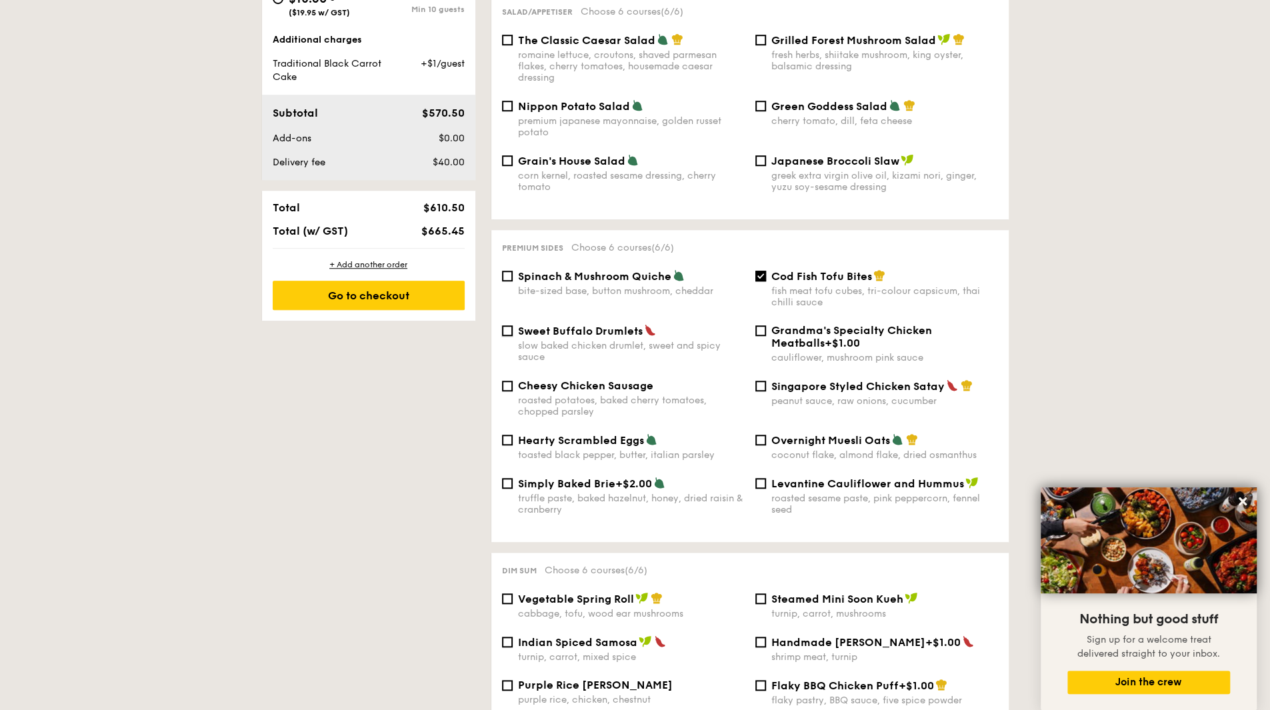
click at [507, 325] on input "Sweet Buffalo Drumlets slow baked chicken drumlet, sweet and spicy sauce" at bounding box center [507, 330] width 11 height 11
checkbox input "true"
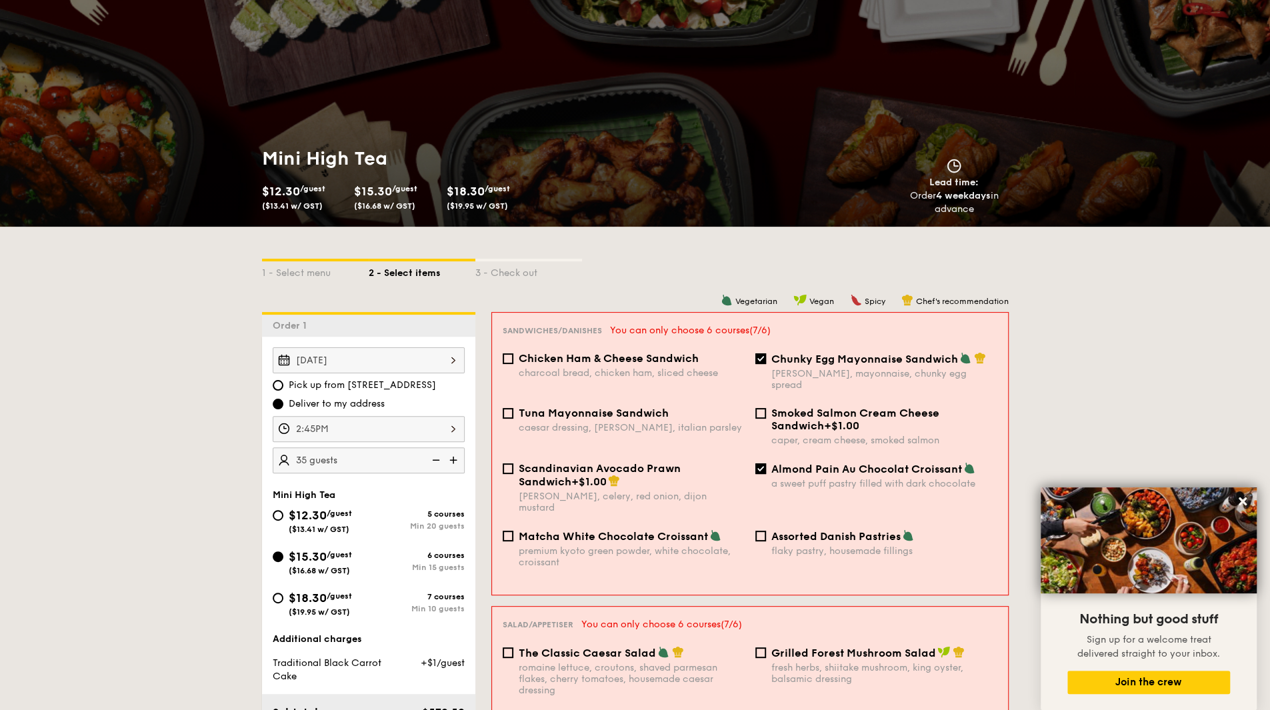
scroll to position [63, 0]
click at [757, 464] on input "Almond Pain Au Chocolat Croissant a sweet puff pastry filled with dark chocolate" at bounding box center [760, 469] width 11 height 11
checkbox input "false"
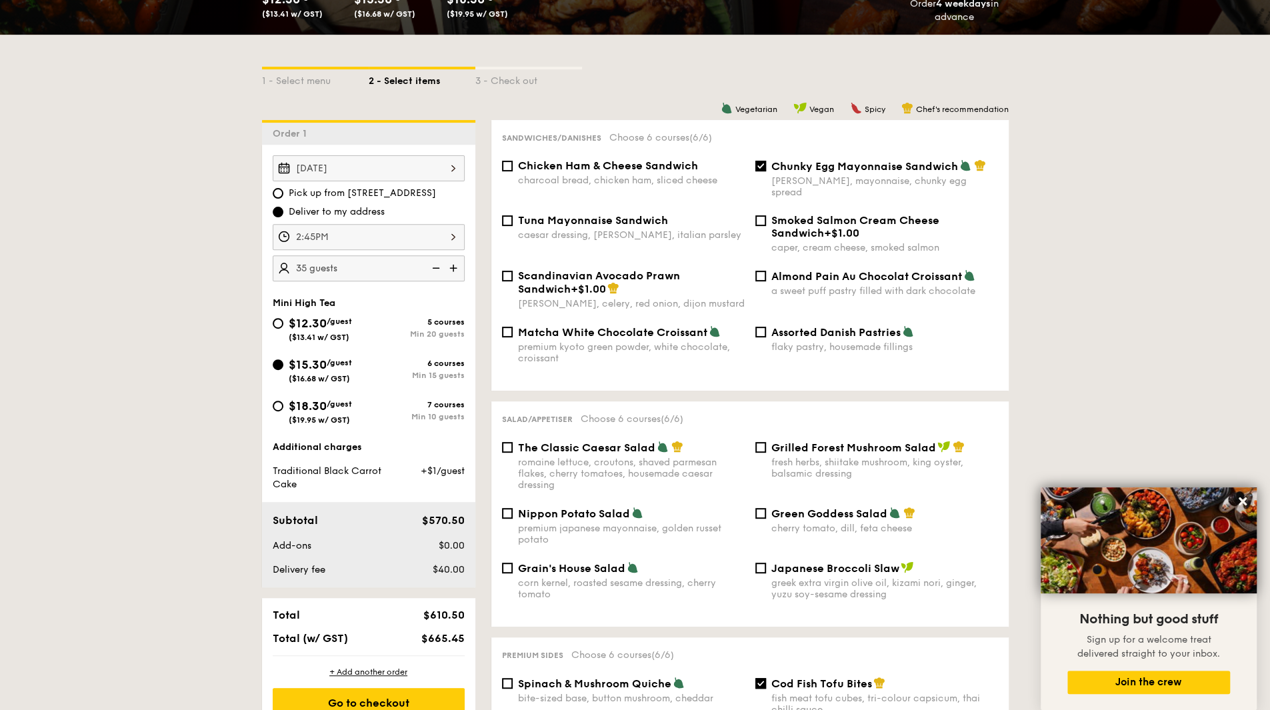
scroll to position [397, 0]
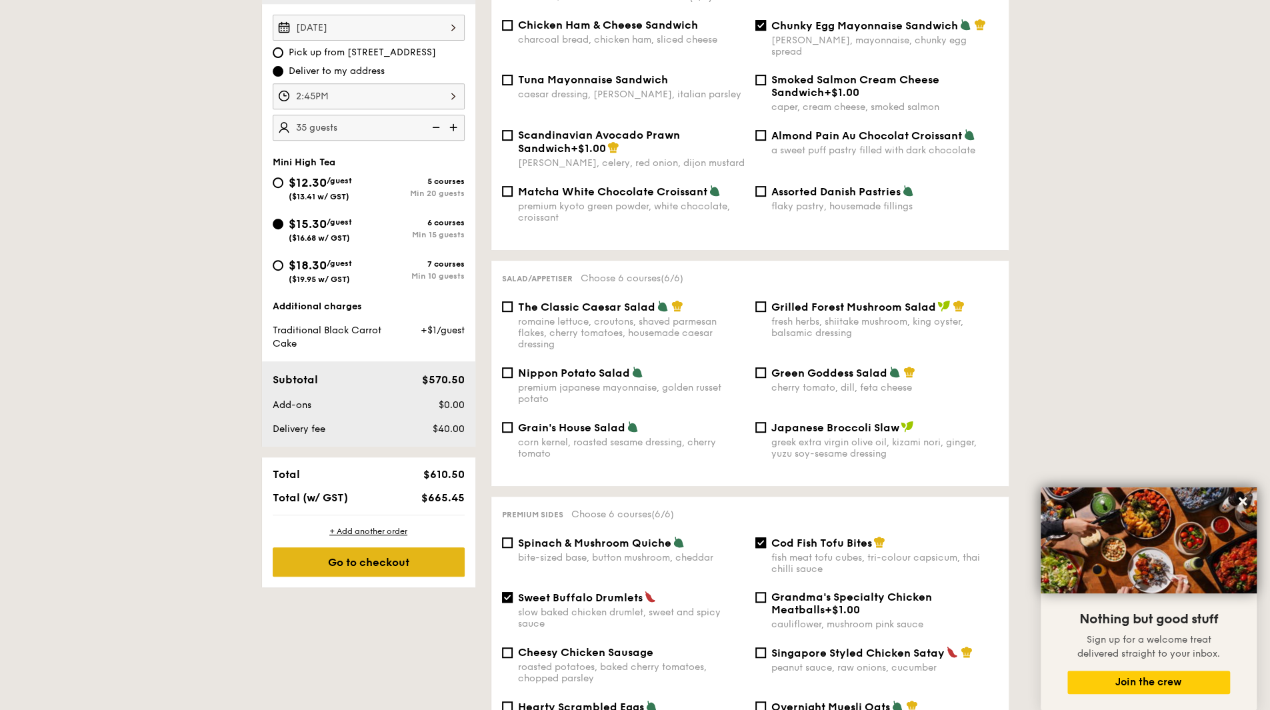
click at [350, 562] on div "Go to checkout" at bounding box center [369, 561] width 192 height 29
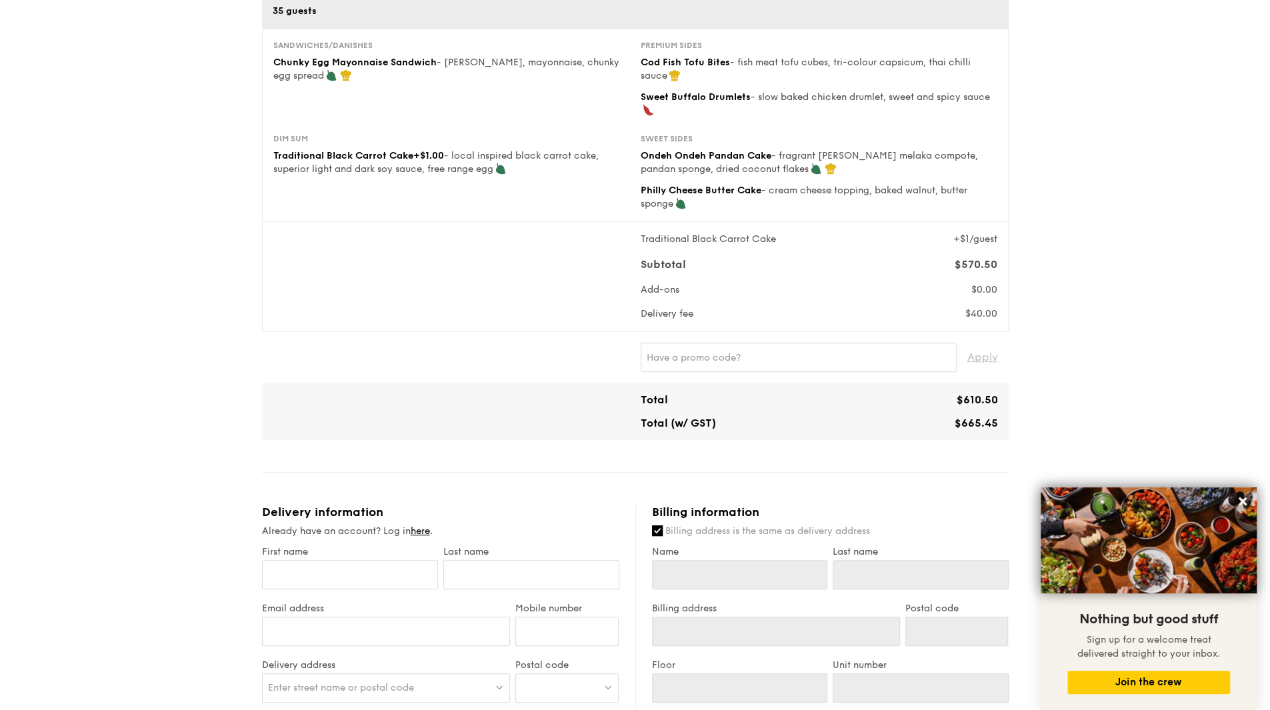
scroll to position [267, 0]
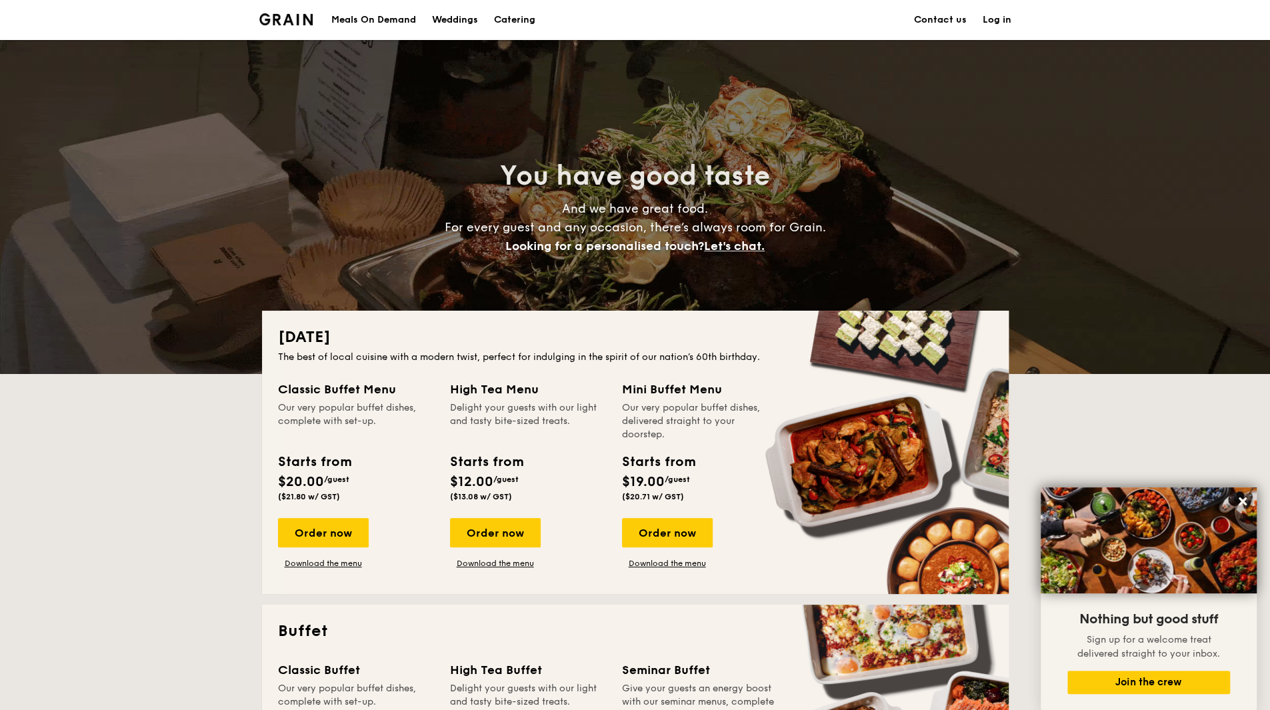
click at [539, 23] on link "Catering" at bounding box center [514, 20] width 57 height 40
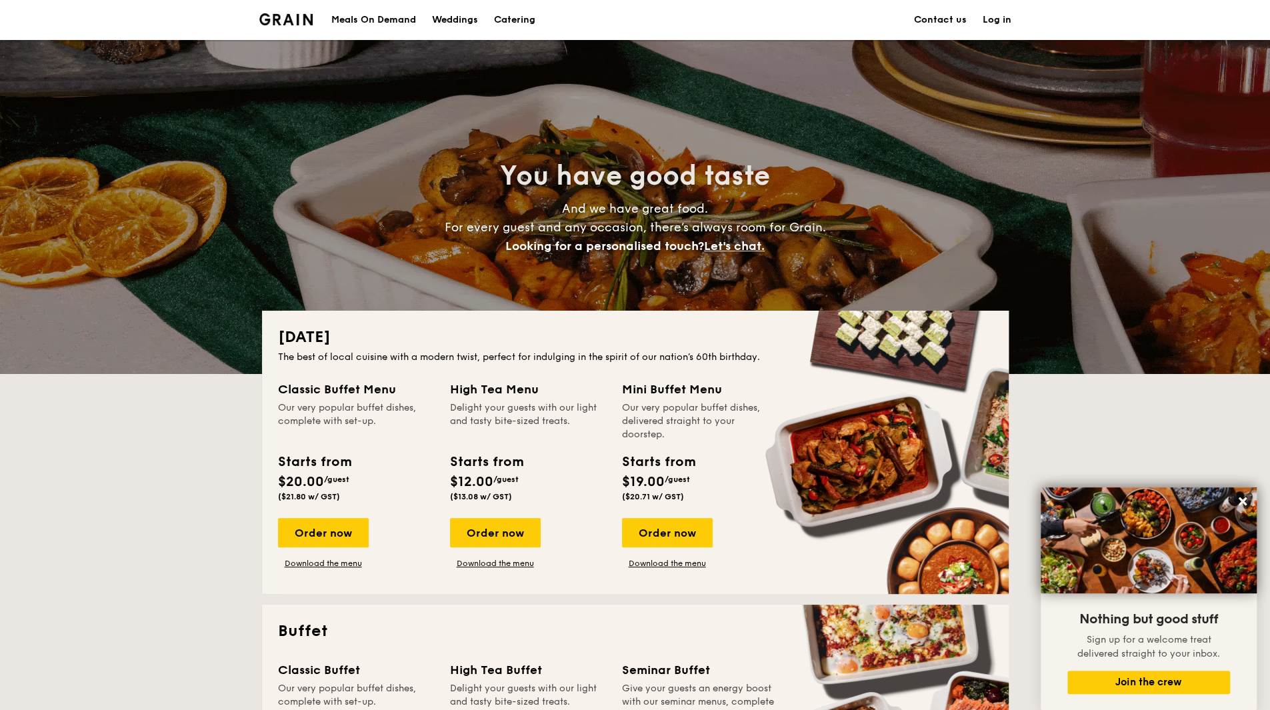
click at [532, 15] on h1 "Catering" at bounding box center [514, 20] width 41 height 40
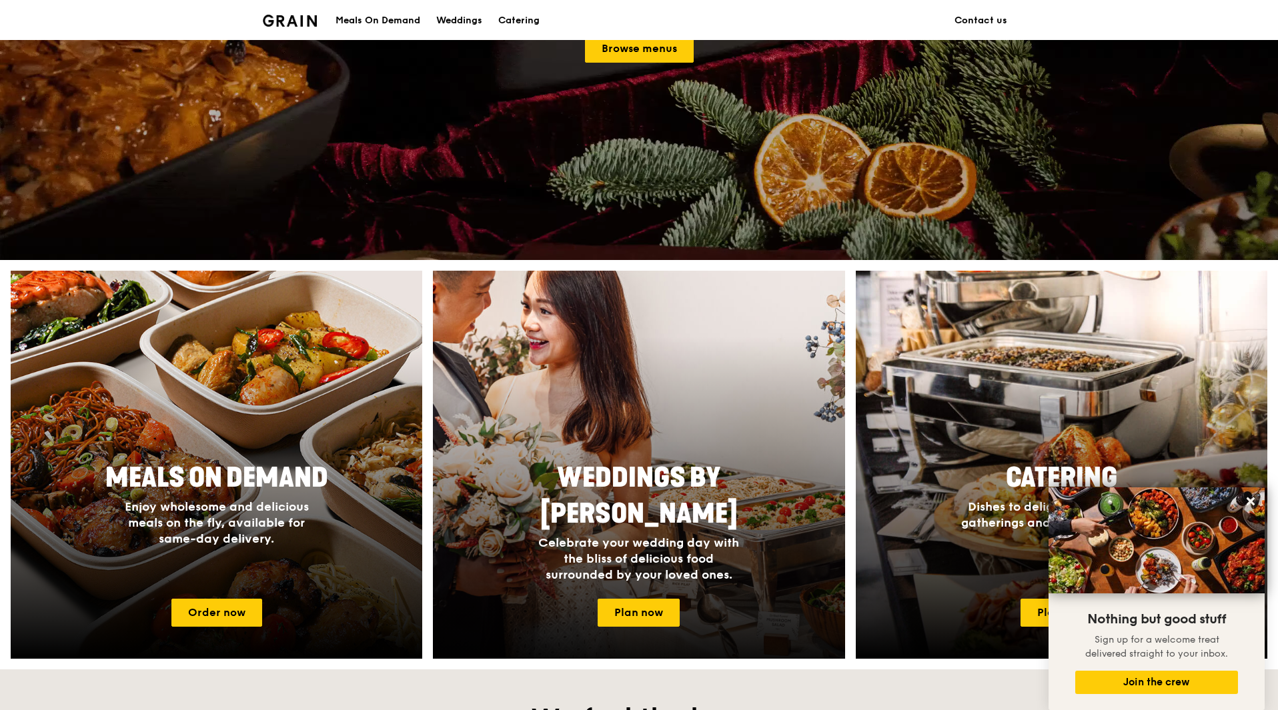
scroll to position [67, 0]
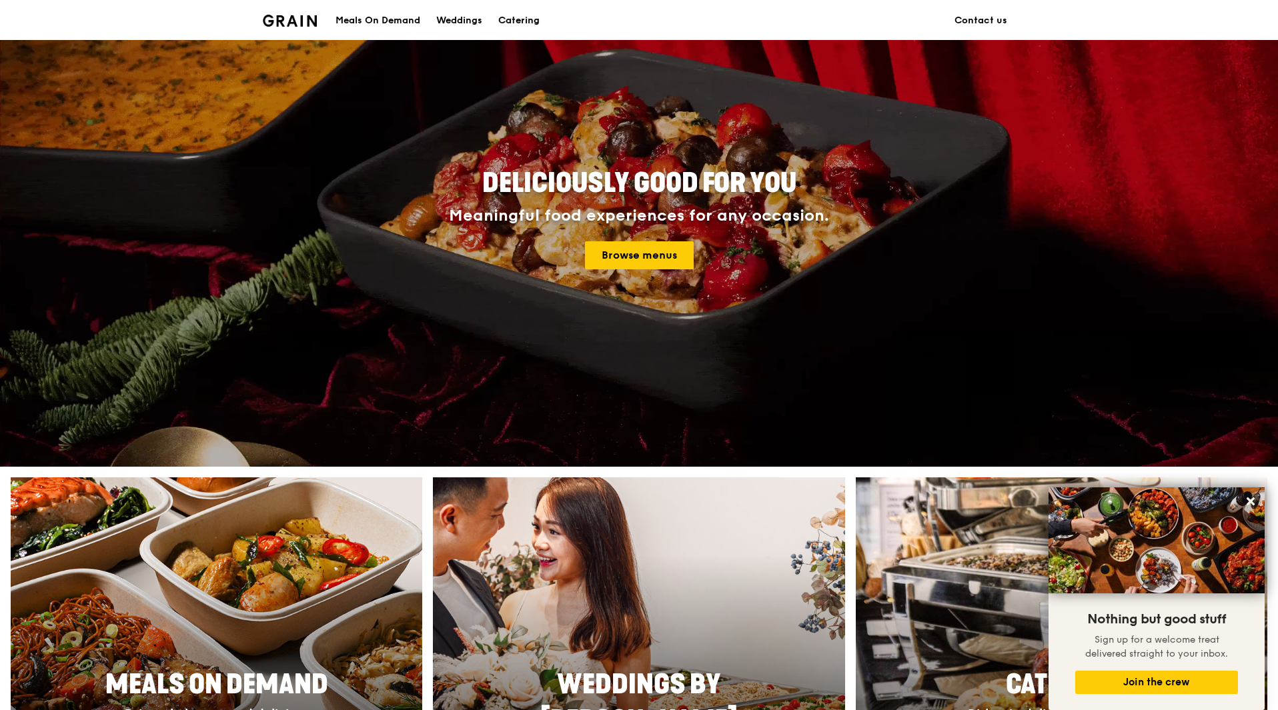
click at [533, 25] on div "Catering" at bounding box center [518, 21] width 41 height 40
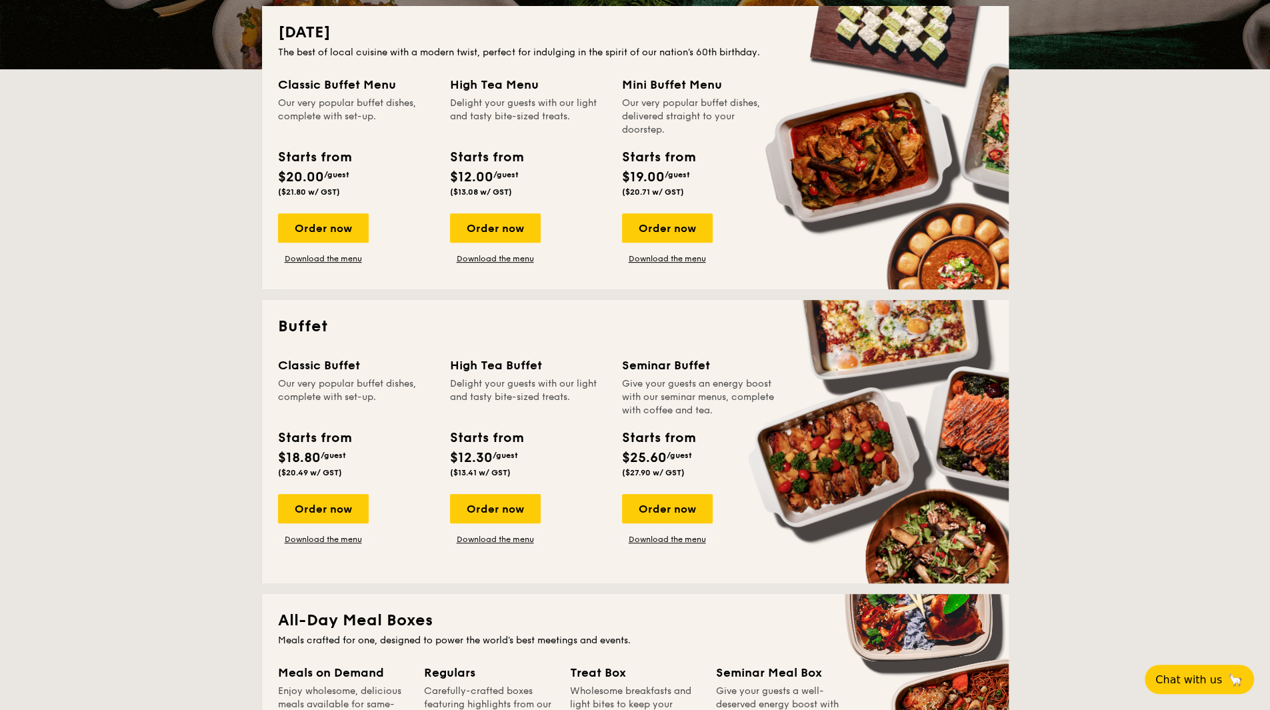
scroll to position [333, 0]
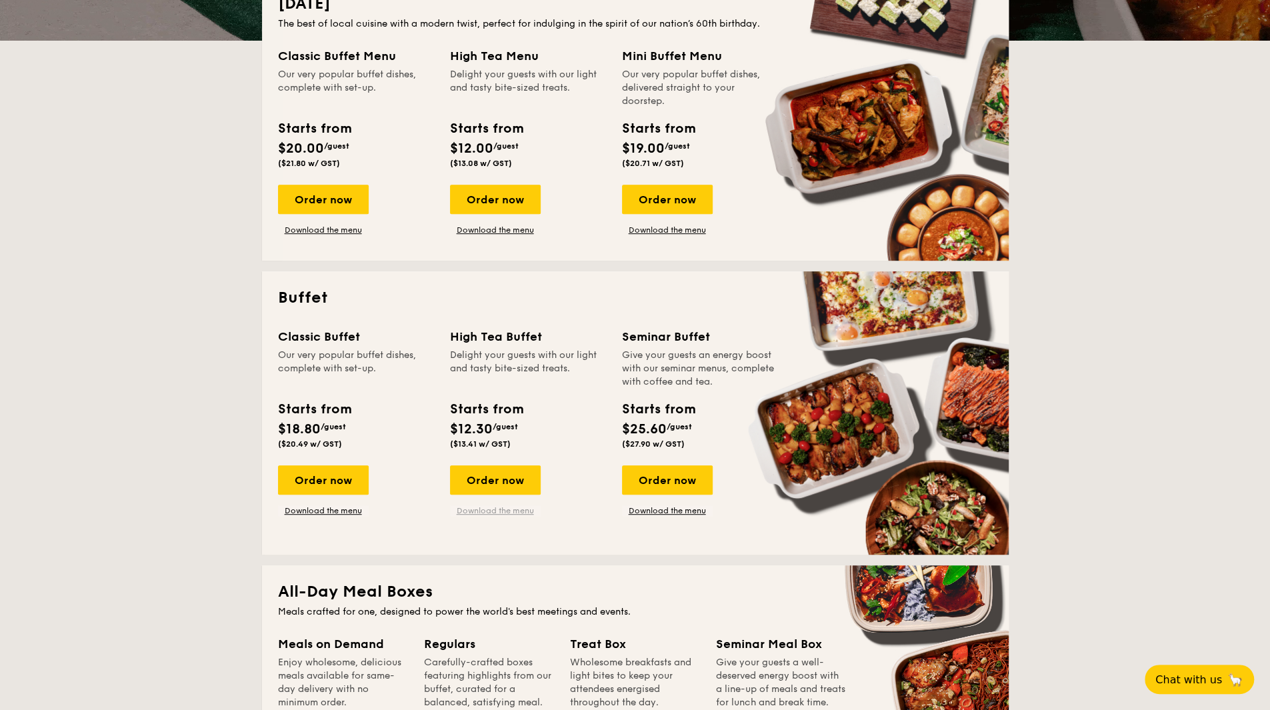
click at [499, 515] on link "Download the menu" at bounding box center [495, 510] width 91 height 11
